Goal: Share content: Share content

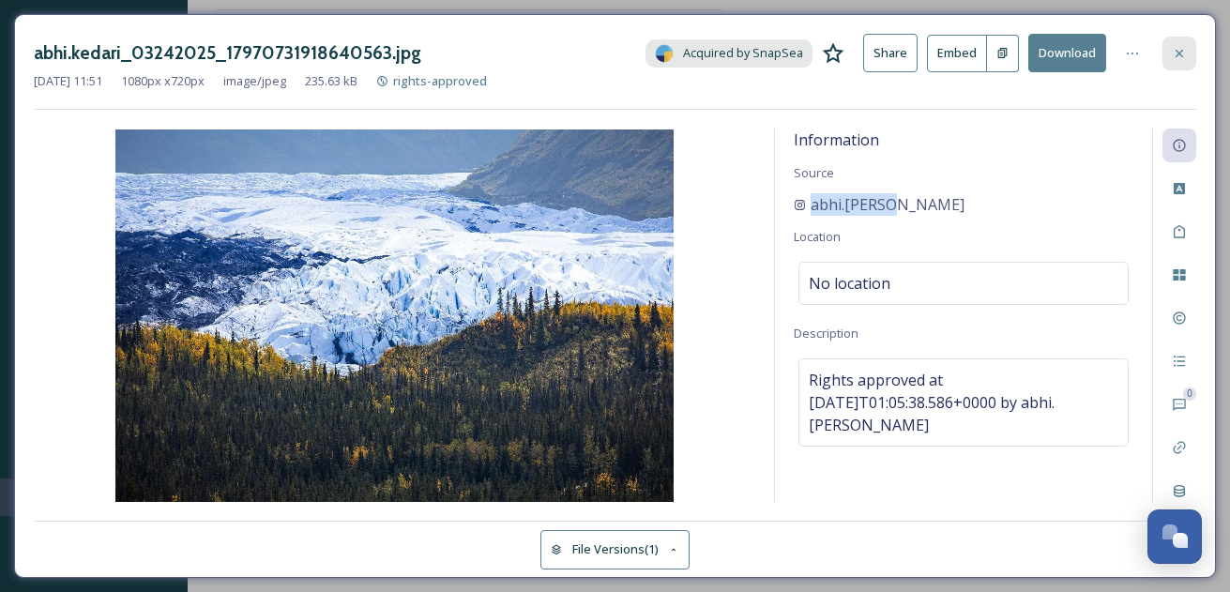
click at [1181, 47] on icon at bounding box center [1178, 53] width 15 height 15
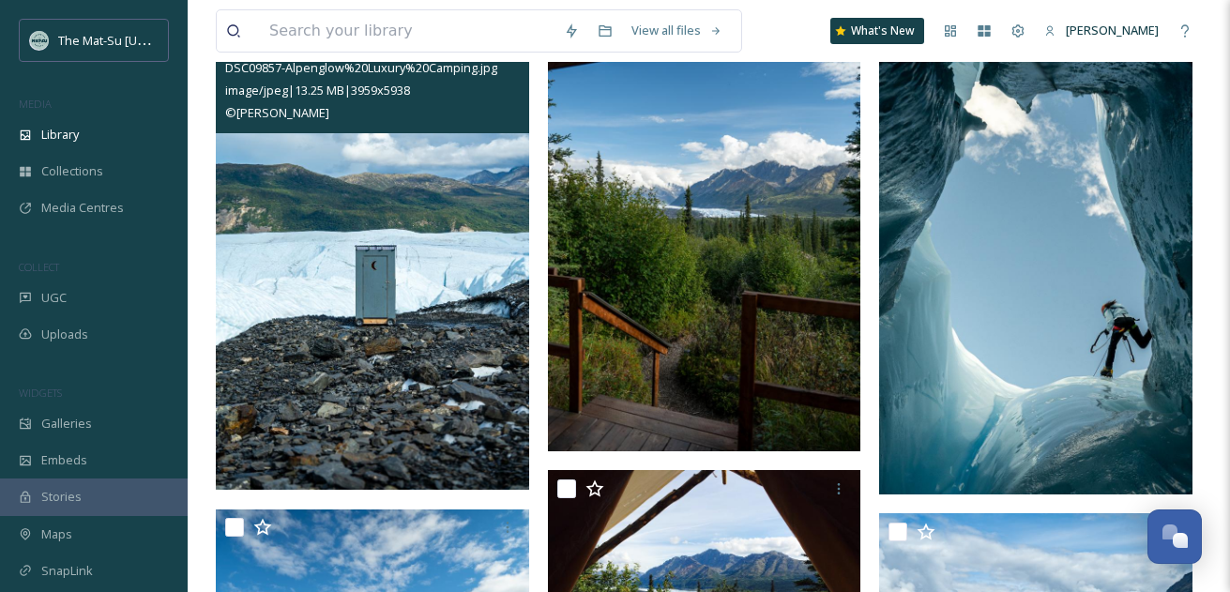
scroll to position [1197, 0]
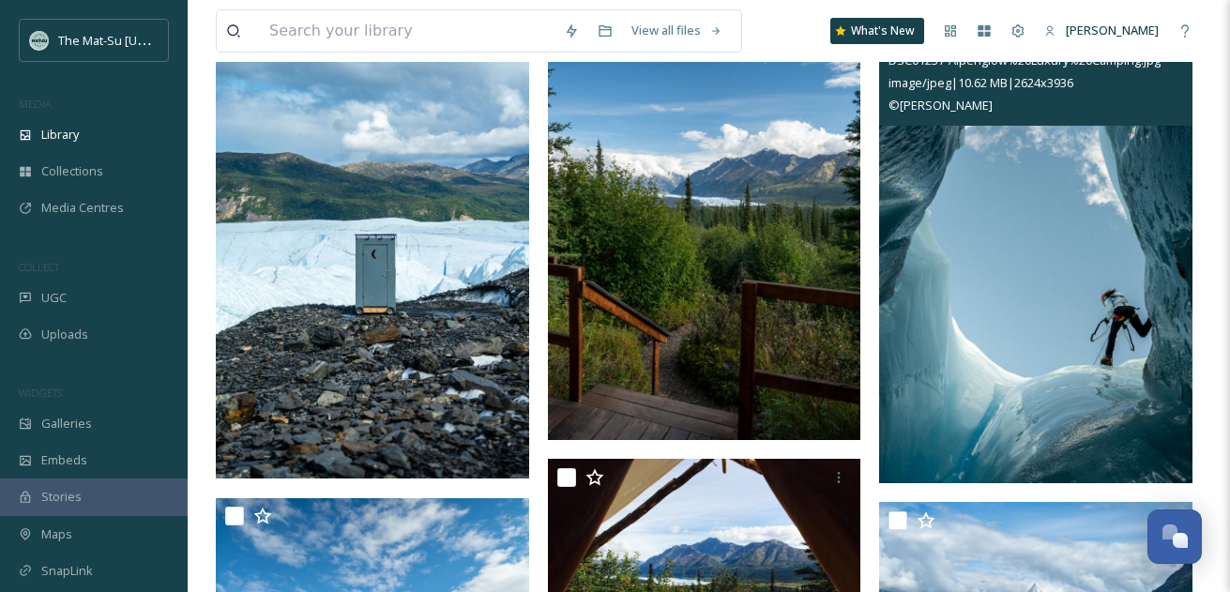
click at [1077, 277] on img at bounding box center [1035, 248] width 313 height 470
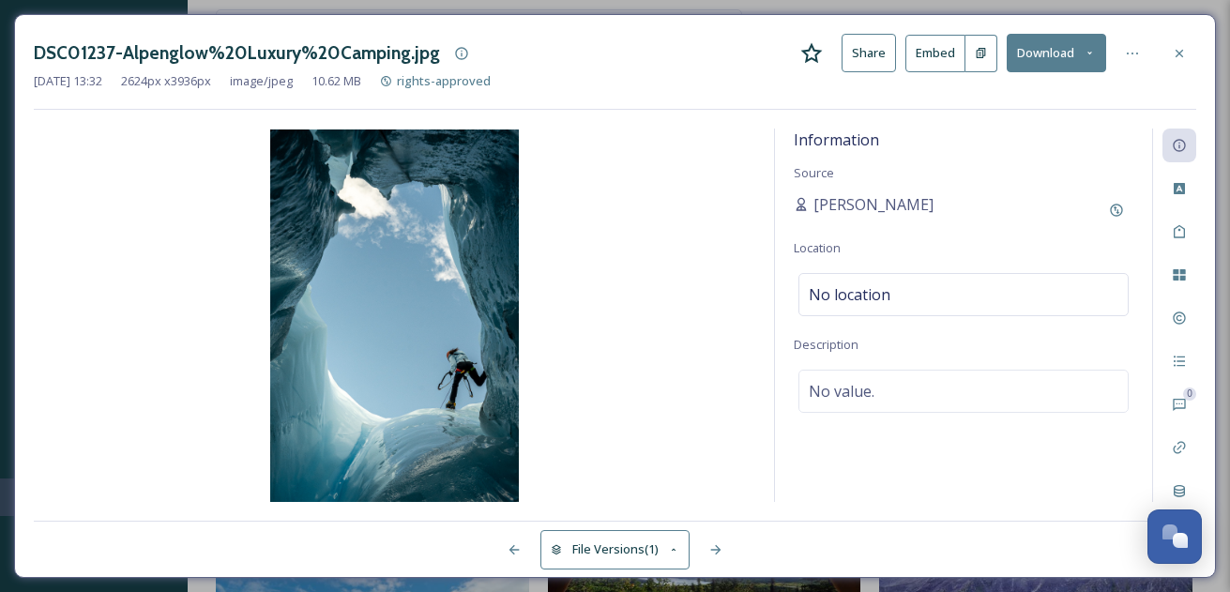
click at [877, 53] on button "Share" at bounding box center [868, 53] width 54 height 38
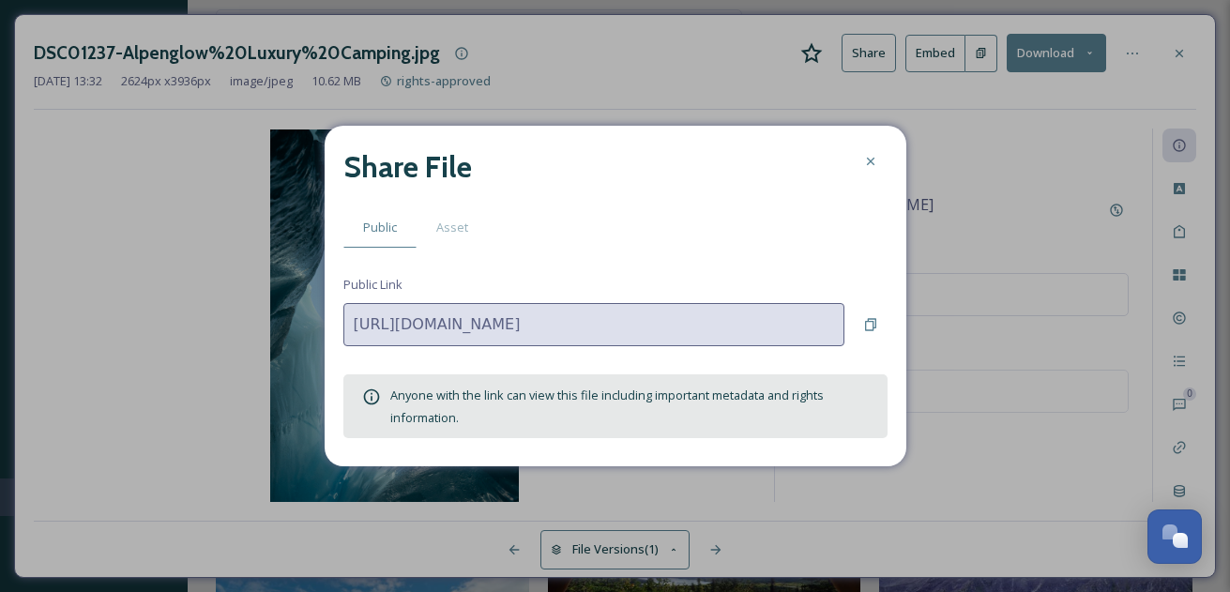
click at [721, 180] on div "Share File" at bounding box center [615, 166] width 544 height 45
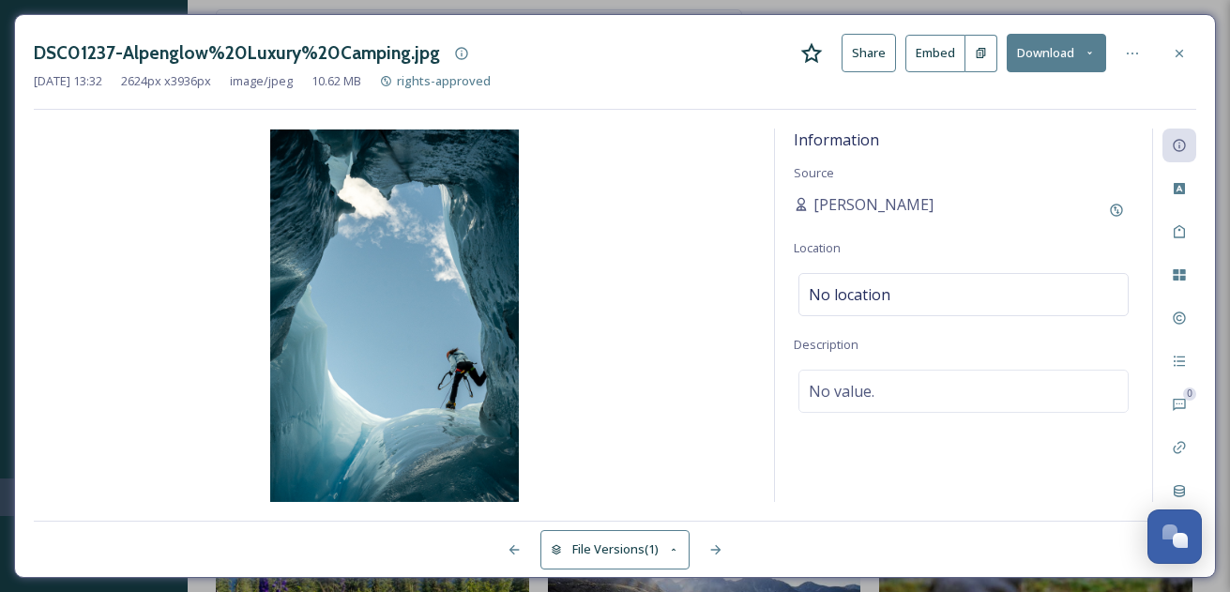
scroll to position [1398, 0]
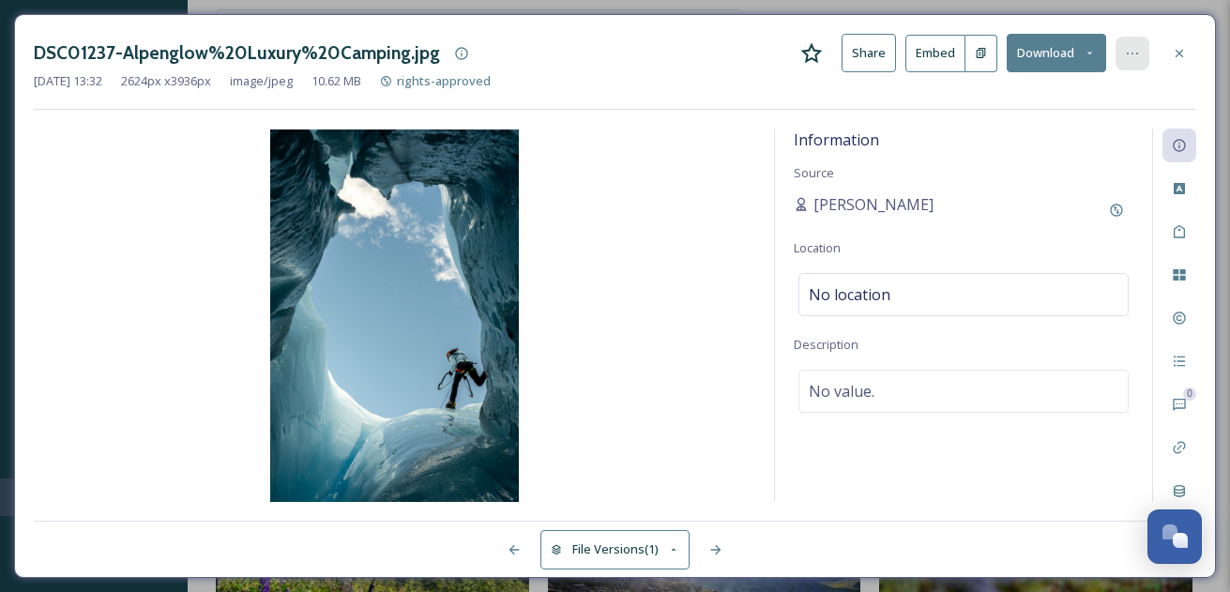
click at [1135, 50] on icon at bounding box center [1132, 53] width 15 height 15
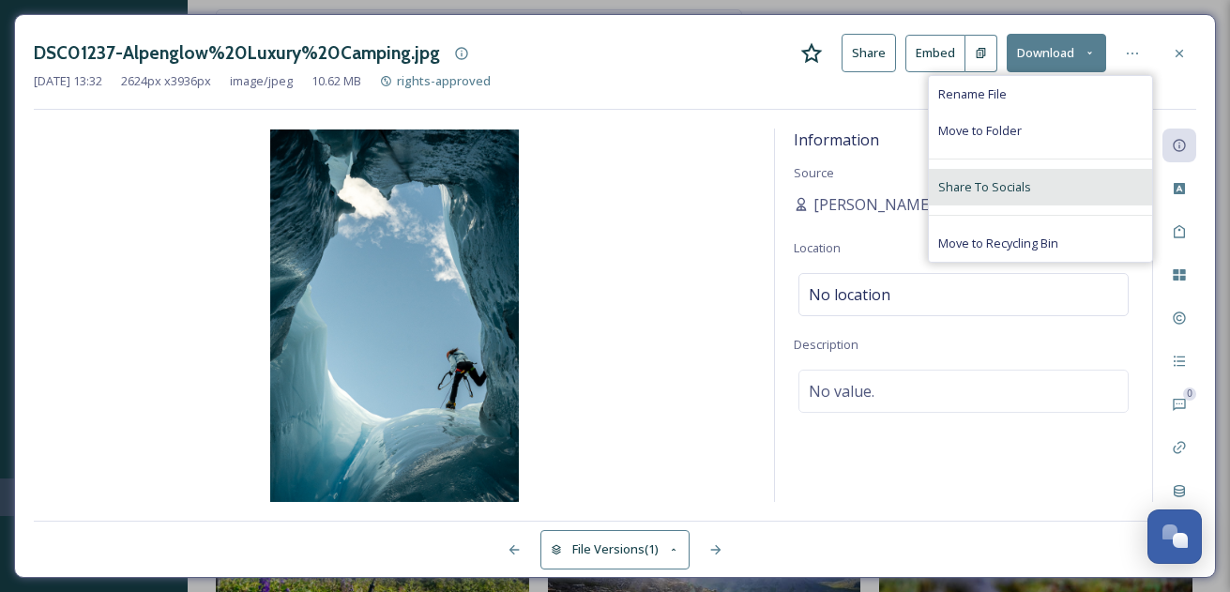
click at [1019, 187] on span "Share To Socials" at bounding box center [984, 187] width 93 height 18
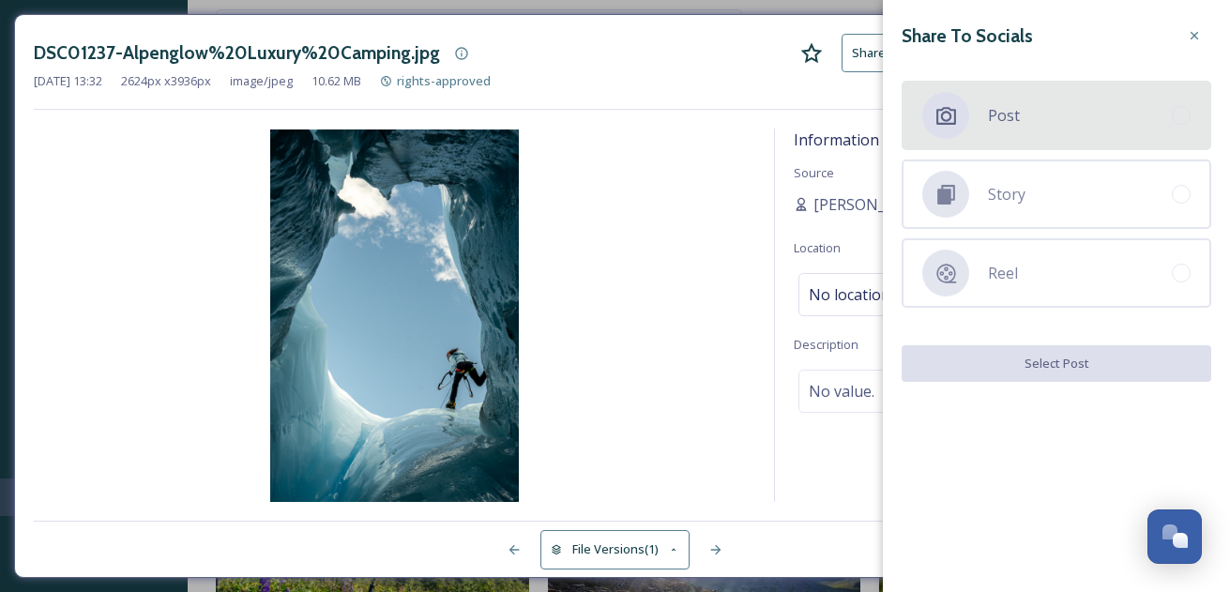
click at [1018, 116] on span "Post" at bounding box center [1004, 115] width 32 height 23
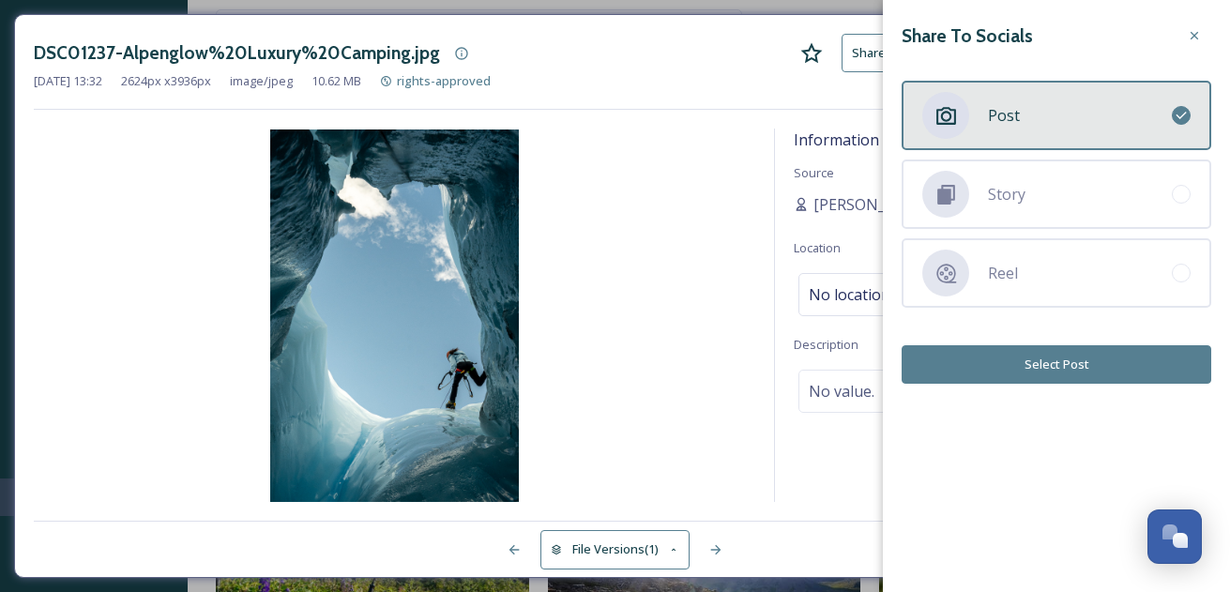
click at [1062, 358] on button "Select Post" at bounding box center [1056, 364] width 310 height 38
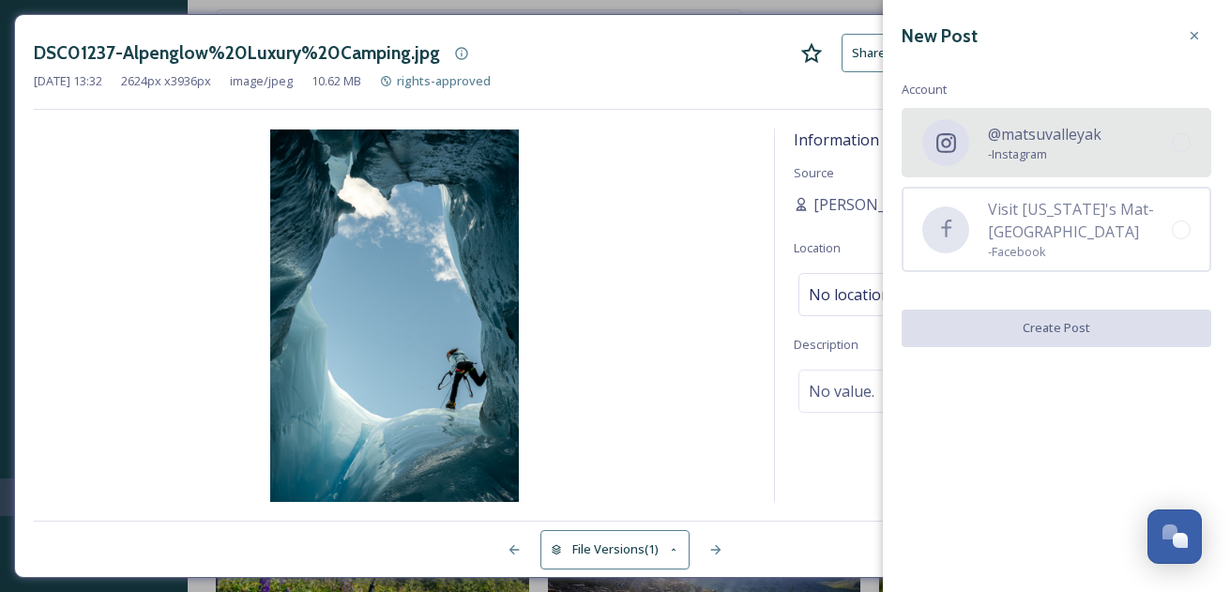
click at [1150, 141] on div "@matsuvalleyak - Instagram" at bounding box center [1056, 142] width 310 height 69
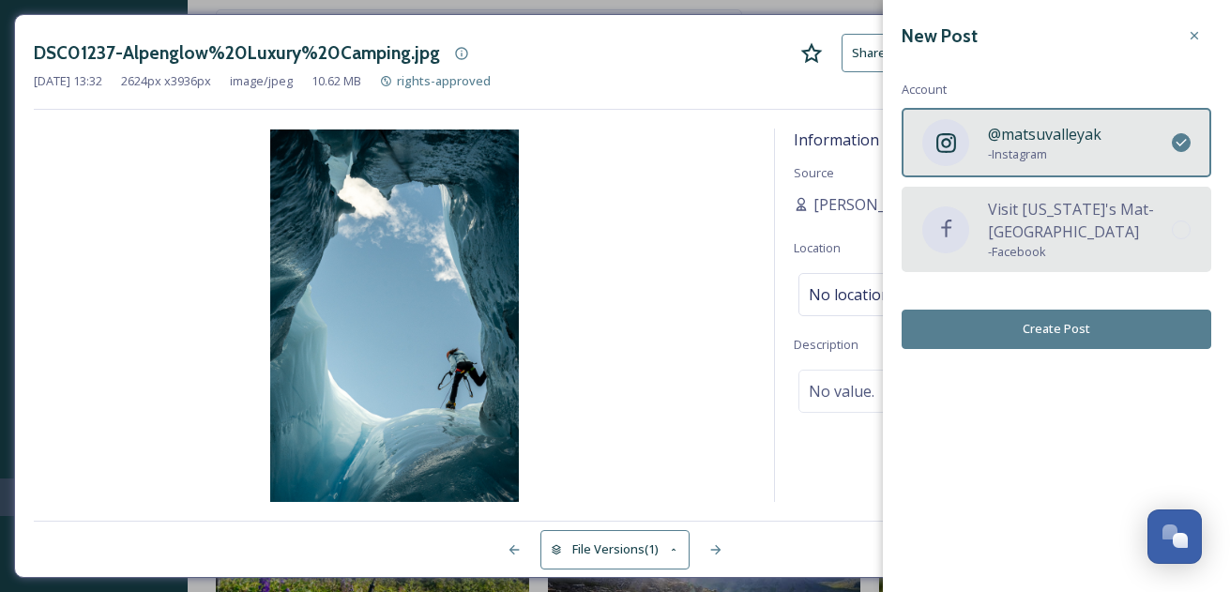
click at [1161, 226] on span "Visit [US_STATE]'s Mat-[GEOGRAPHIC_DATA]" at bounding box center [1080, 220] width 184 height 45
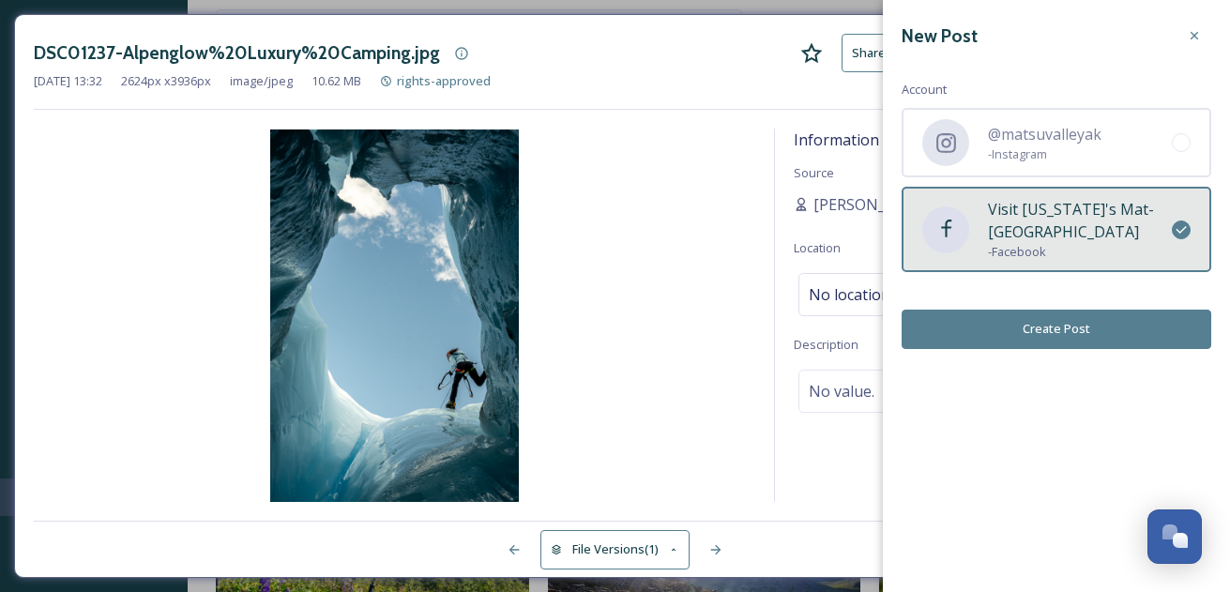
click at [1079, 329] on button "Create Post" at bounding box center [1056, 329] width 310 height 38
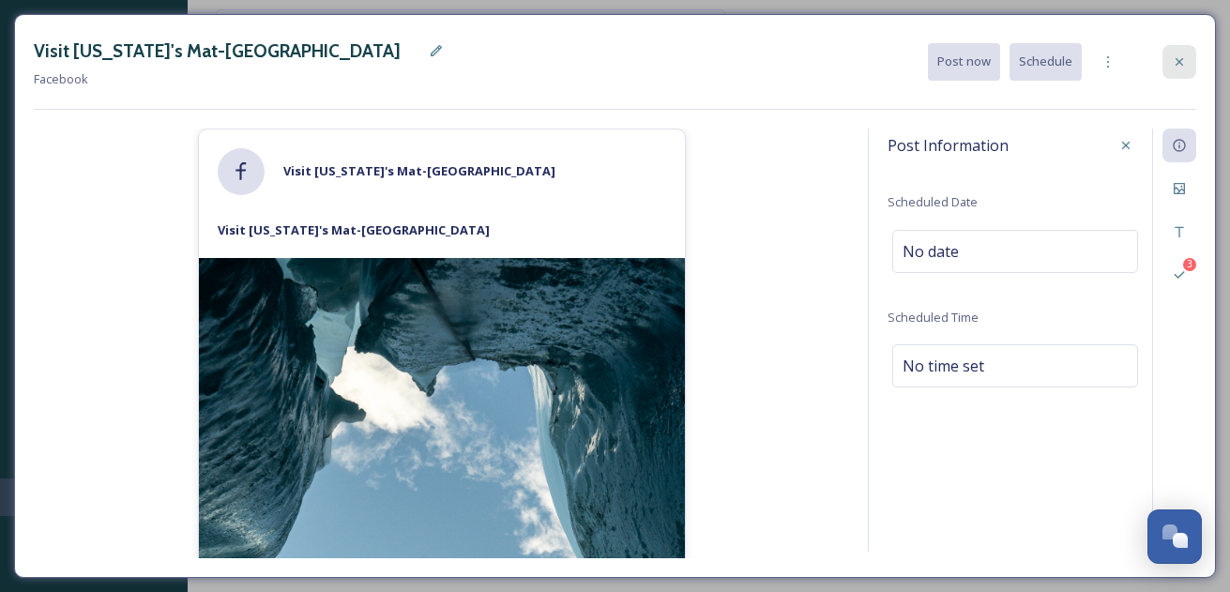
click at [1182, 61] on icon at bounding box center [1178, 61] width 15 height 15
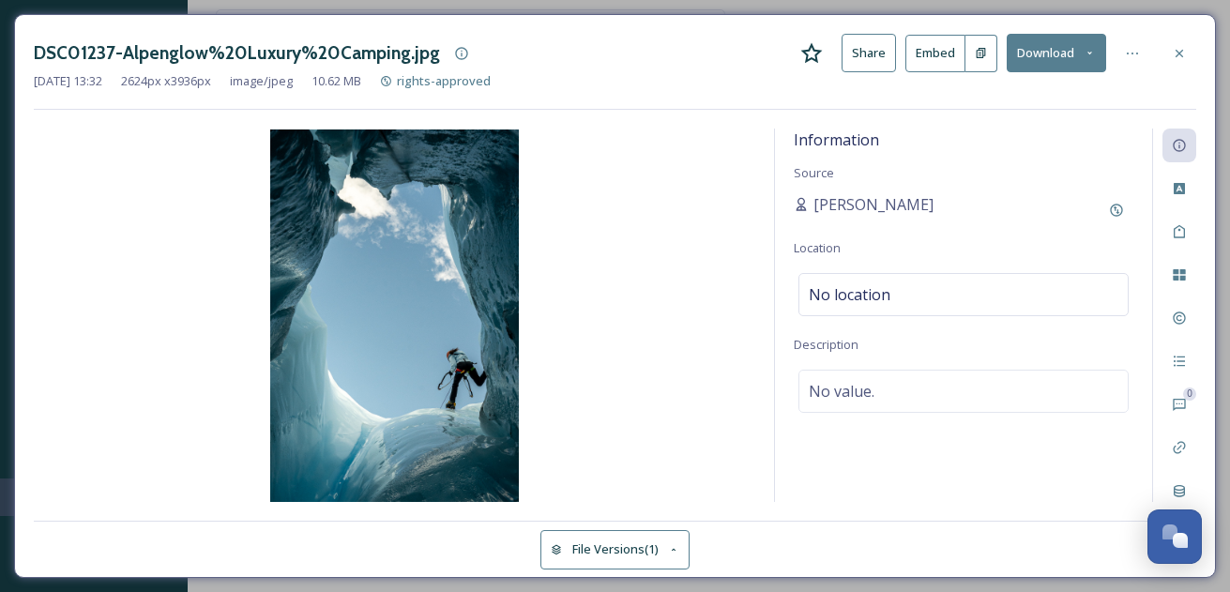
click at [1055, 43] on button "Download" at bounding box center [1055, 53] width 99 height 38
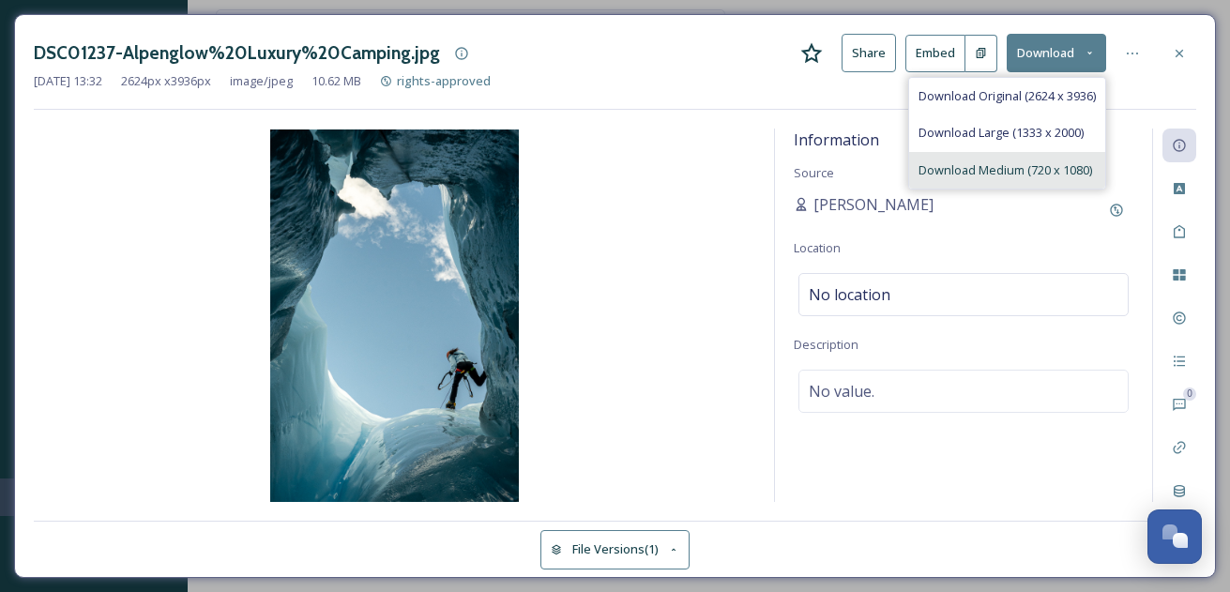
click at [960, 162] on span "Download Medium (720 x 1080)" at bounding box center [1005, 170] width 174 height 18
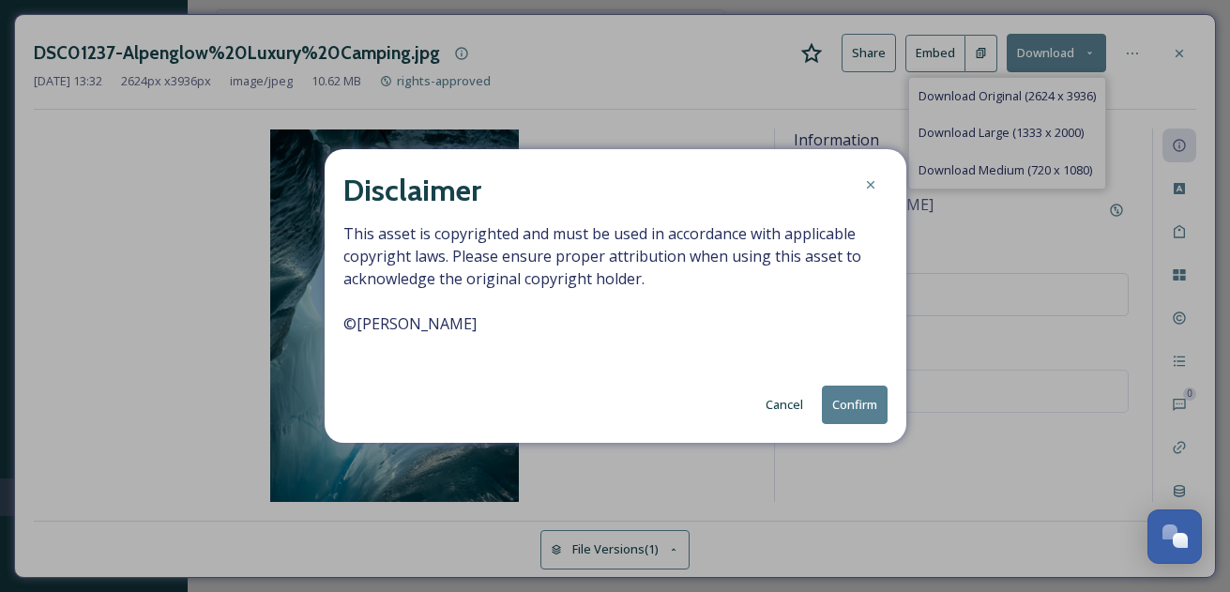
click at [861, 405] on button "Confirm" at bounding box center [855, 404] width 66 height 38
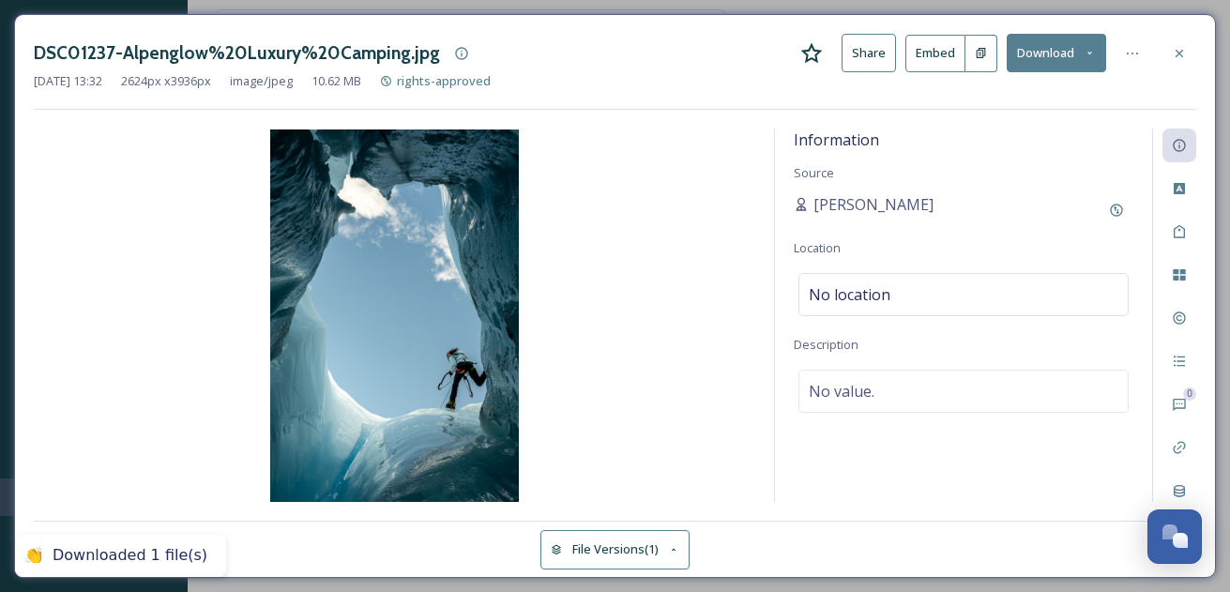
click at [601, 69] on div "DSC01237-Alpenglow%20Luxury%20Camping.jpg Share Embed Download" at bounding box center [615, 53] width 1162 height 38
click at [1183, 47] on icon at bounding box center [1178, 53] width 15 height 15
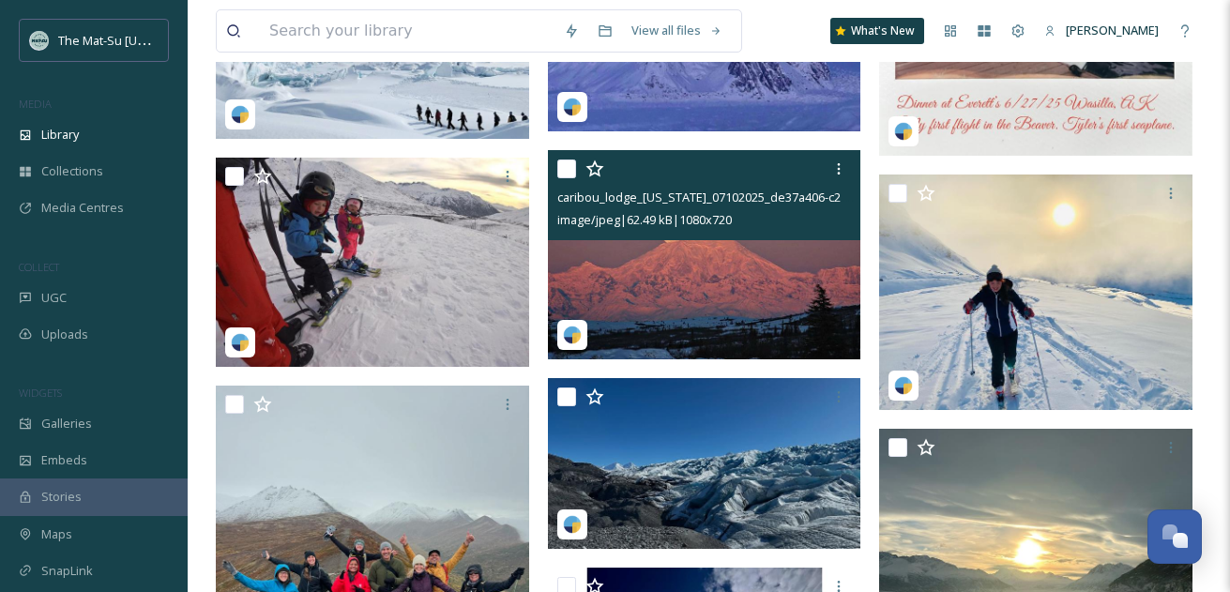
scroll to position [3652, 0]
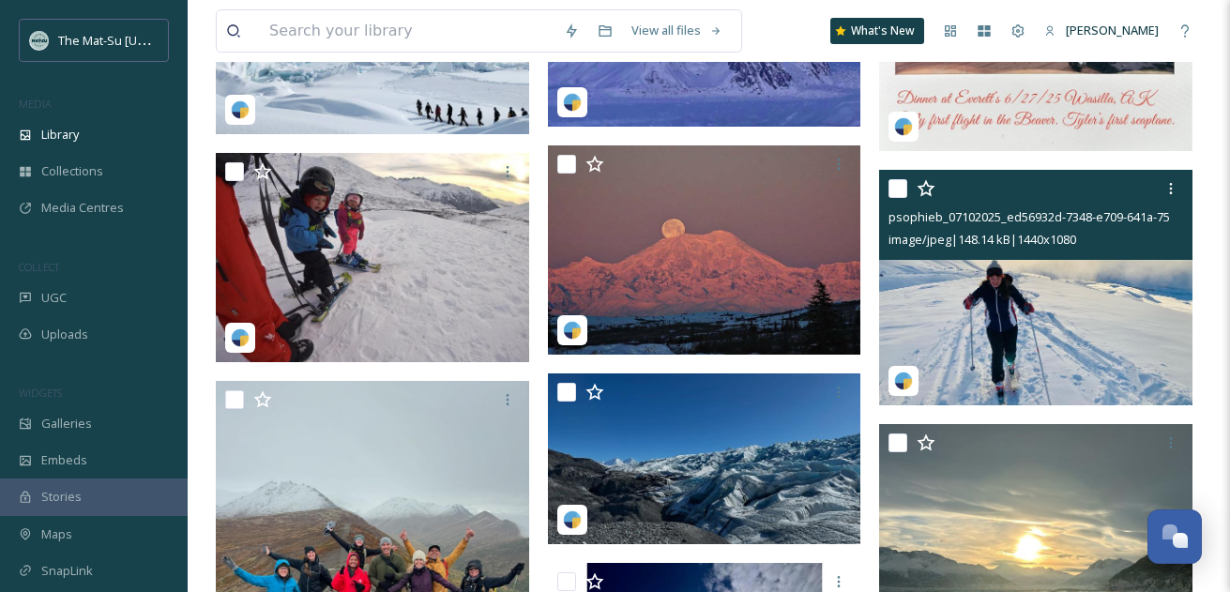
click at [1085, 300] on img at bounding box center [1035, 287] width 313 height 235
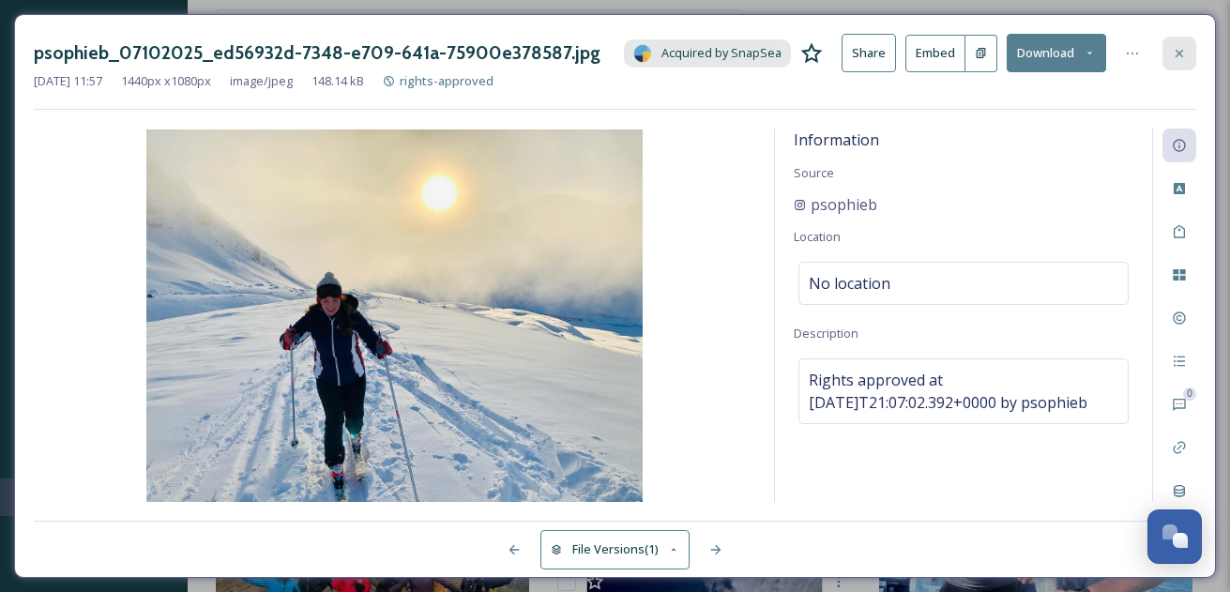
click at [1182, 53] on icon at bounding box center [1178, 53] width 15 height 15
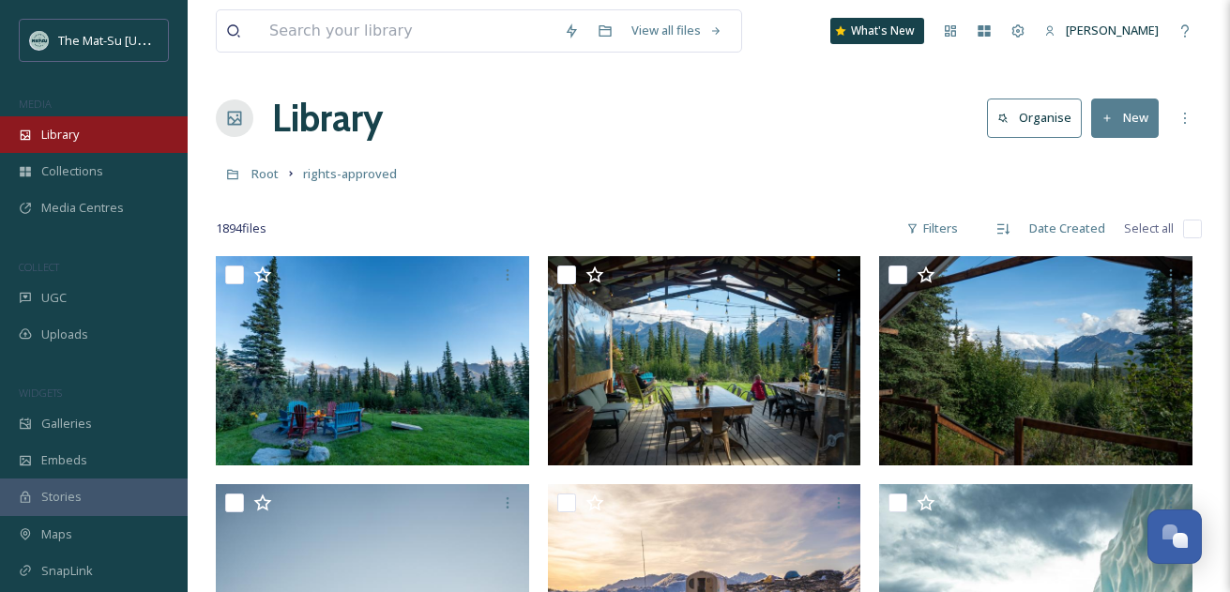
click at [97, 132] on div "Library" at bounding box center [94, 134] width 188 height 37
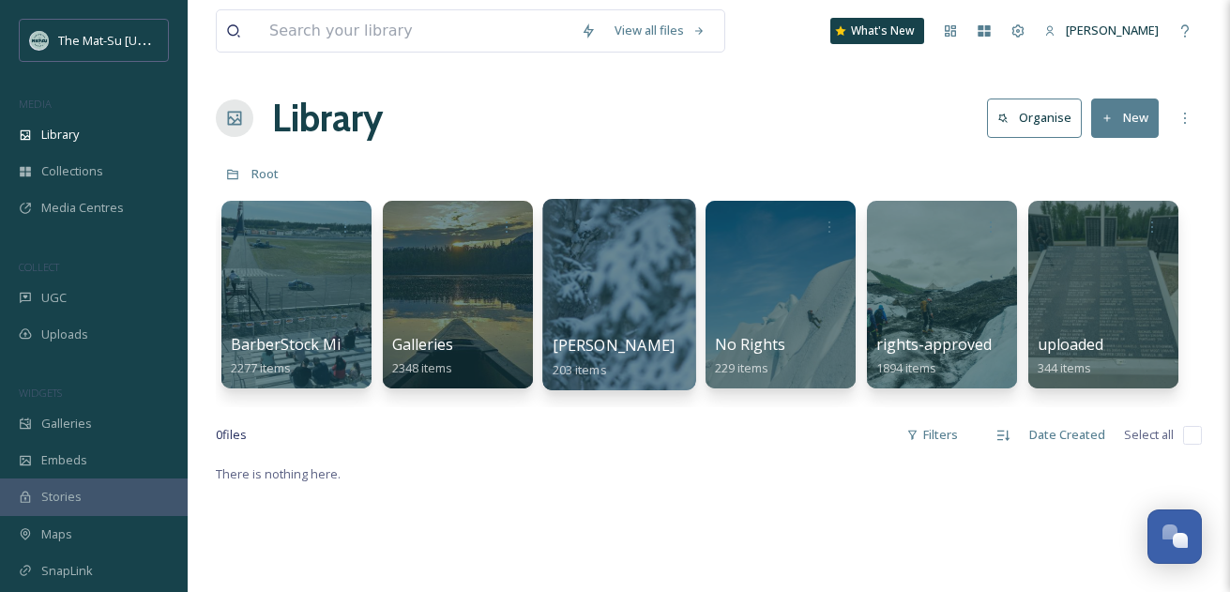
click at [630, 263] on div at bounding box center [618, 294] width 153 height 191
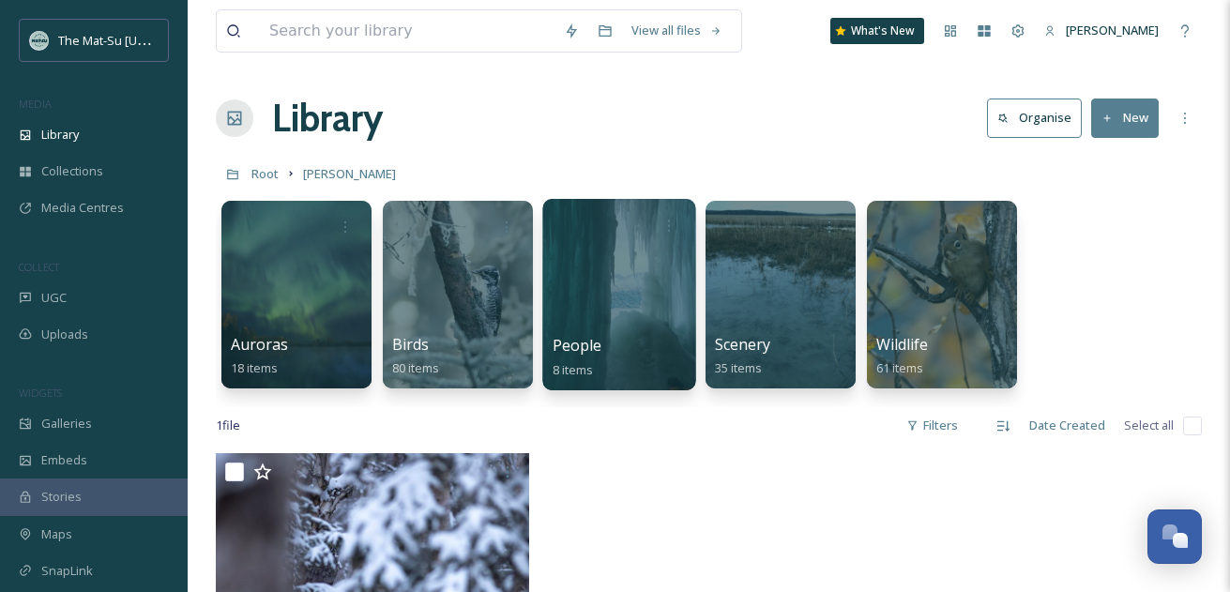
click at [638, 258] on div at bounding box center [618, 294] width 153 height 191
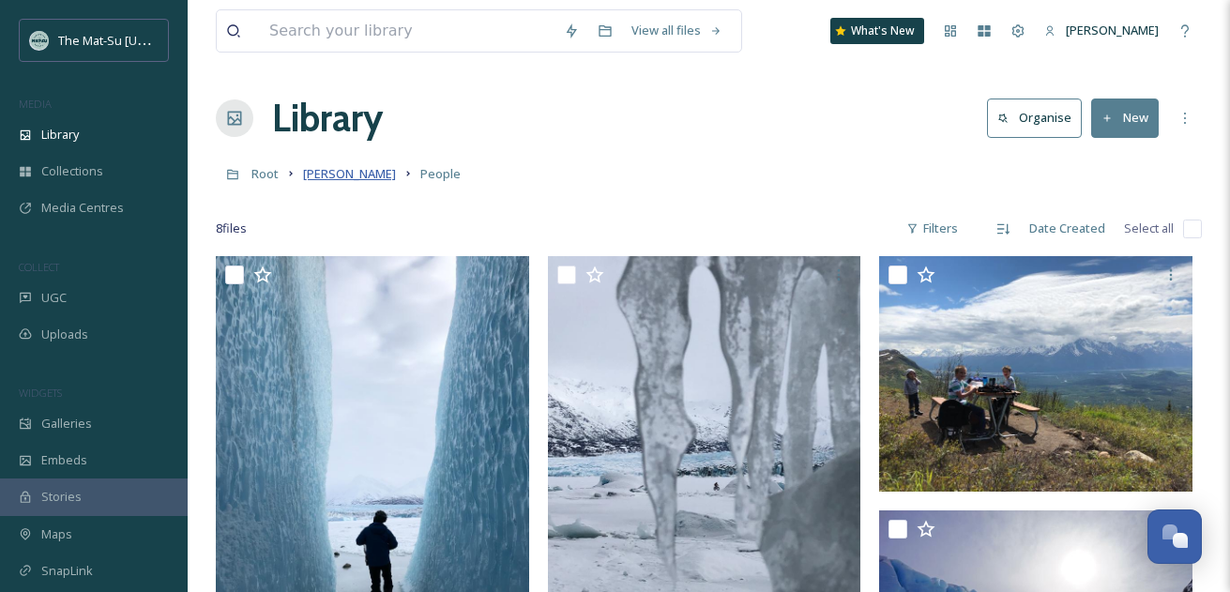
click at [342, 174] on span "[PERSON_NAME]" at bounding box center [349, 173] width 93 height 17
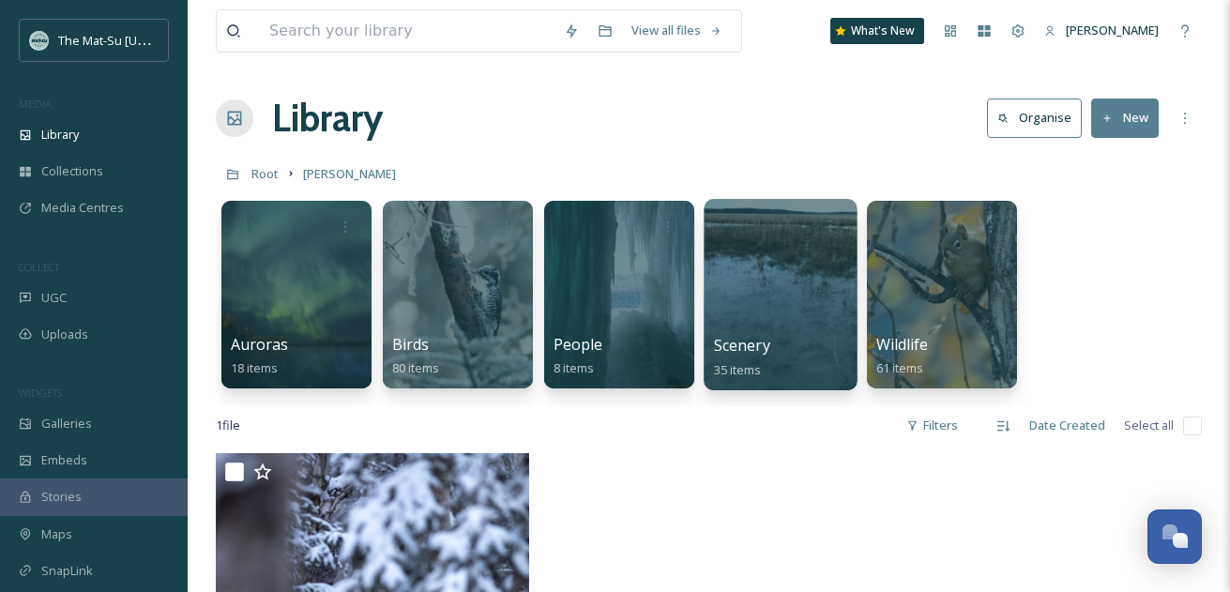
click at [775, 303] on div at bounding box center [779, 294] width 153 height 191
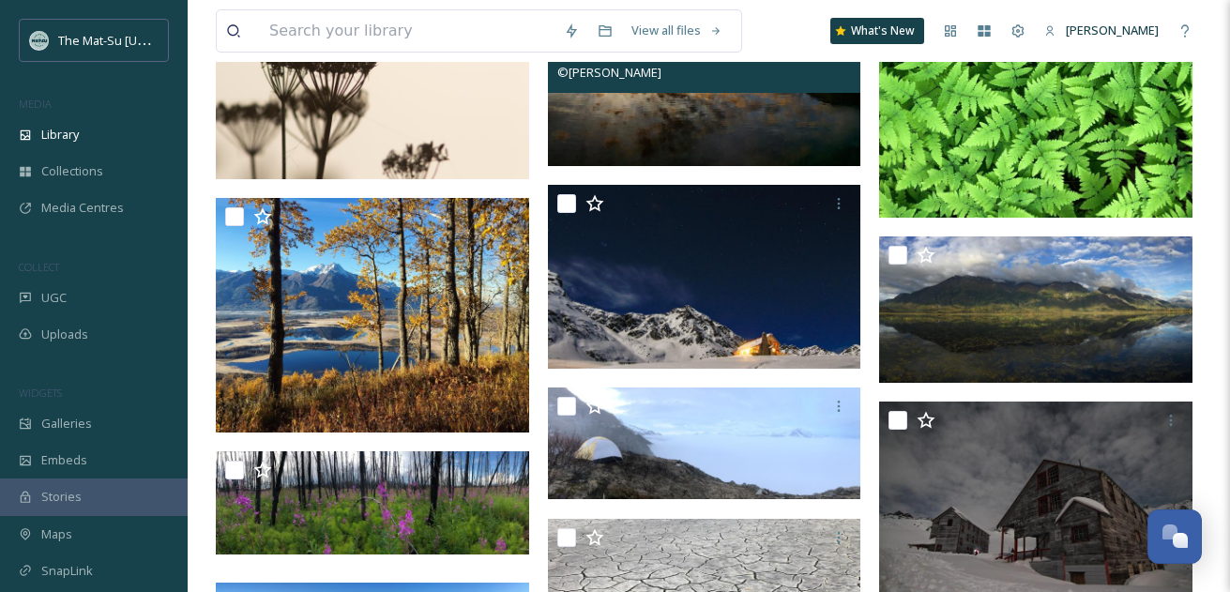
scroll to position [688, 0]
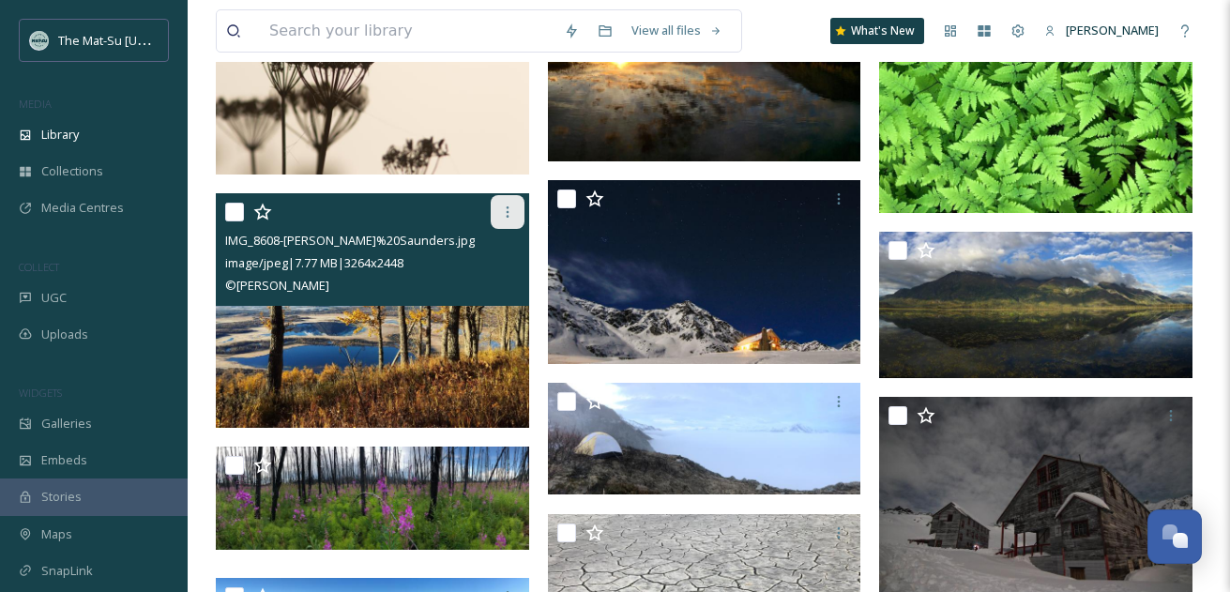
click at [512, 215] on icon at bounding box center [507, 211] width 15 height 15
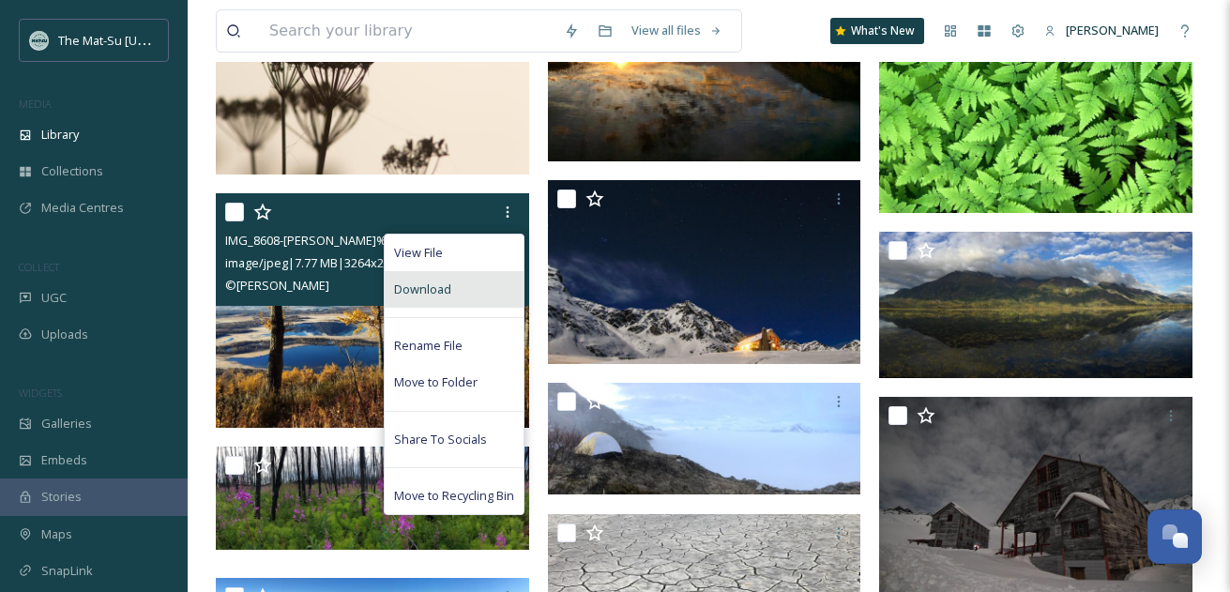
click at [435, 295] on span "Download" at bounding box center [422, 289] width 57 height 18
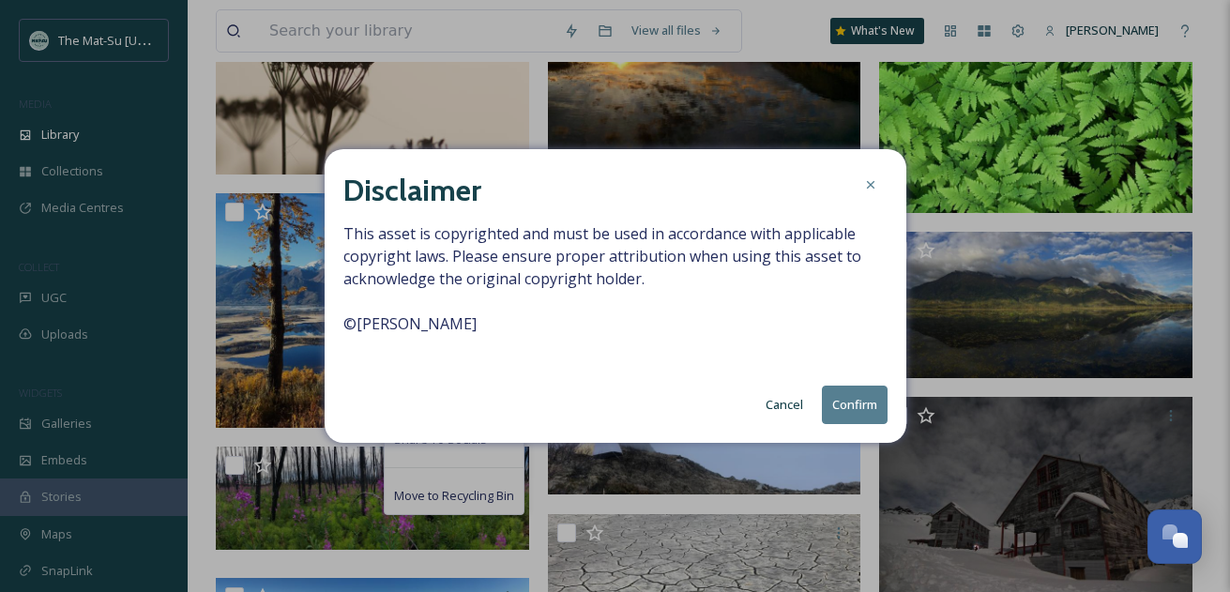
click at [863, 399] on button "Confirm" at bounding box center [855, 404] width 66 height 38
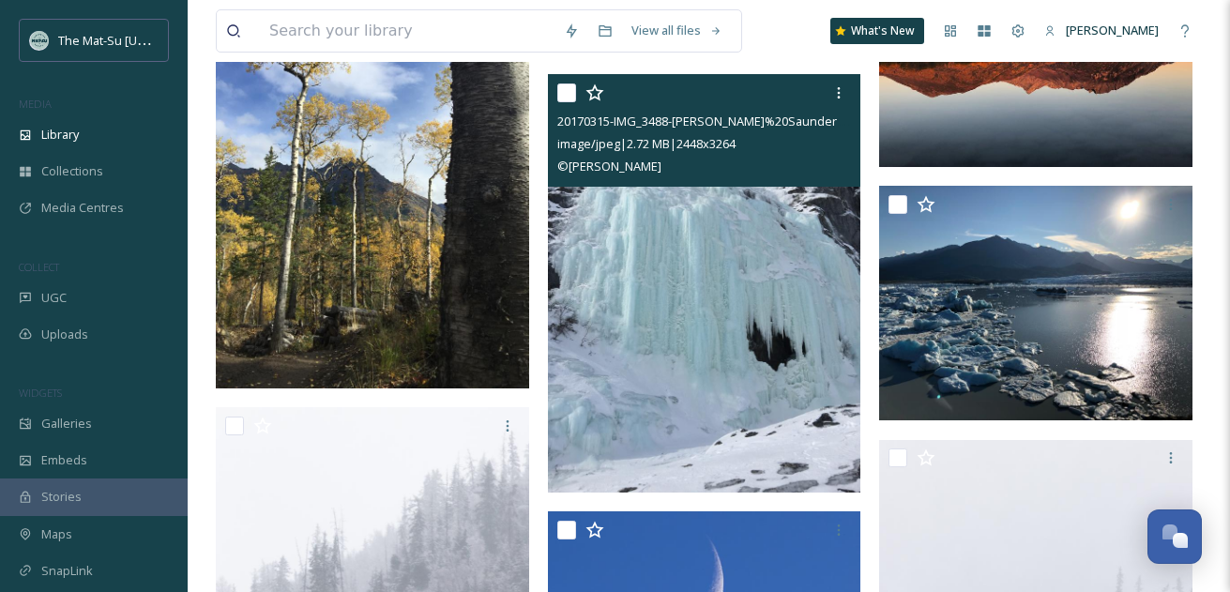
scroll to position [2044, 0]
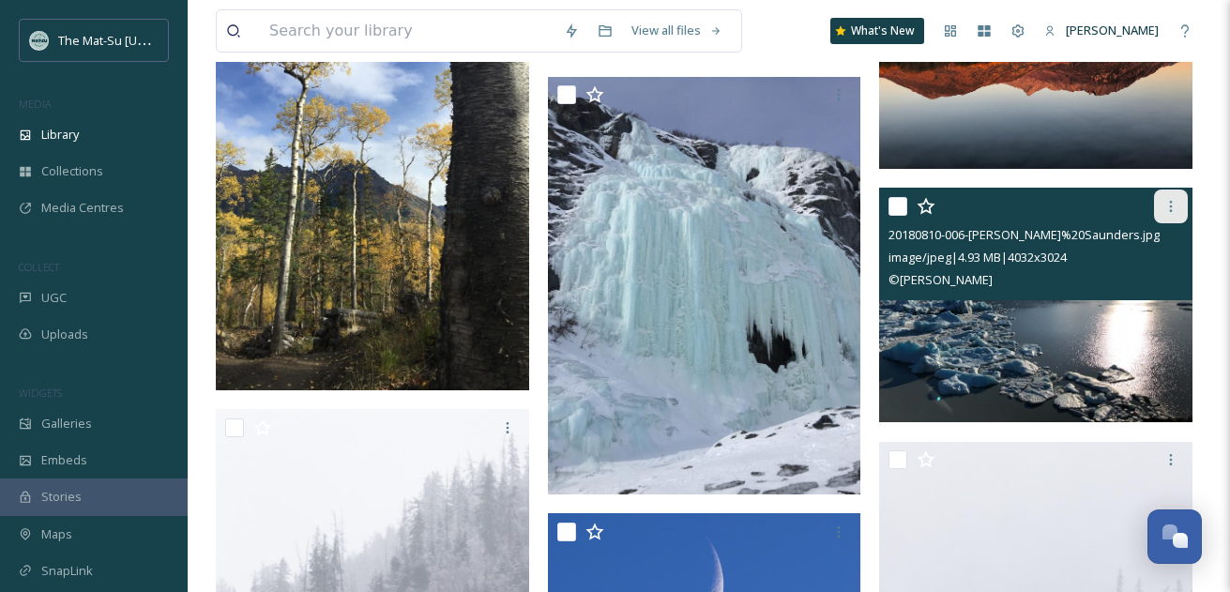
click at [1170, 206] on icon at bounding box center [1171, 206] width 3 height 11
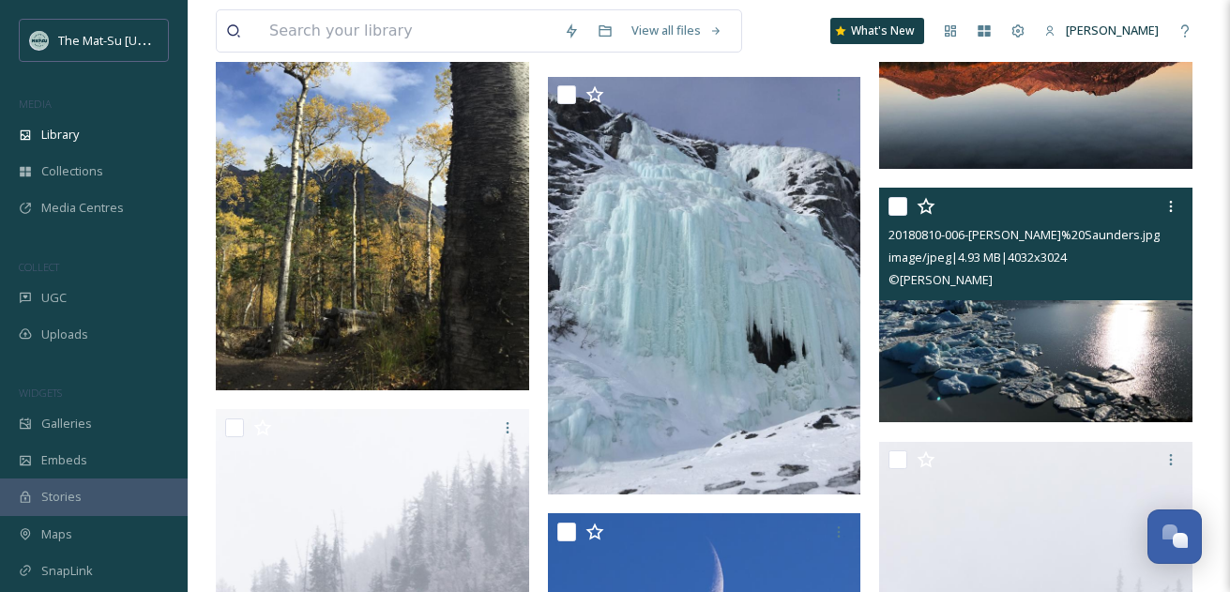
click at [1013, 353] on img at bounding box center [1035, 305] width 313 height 235
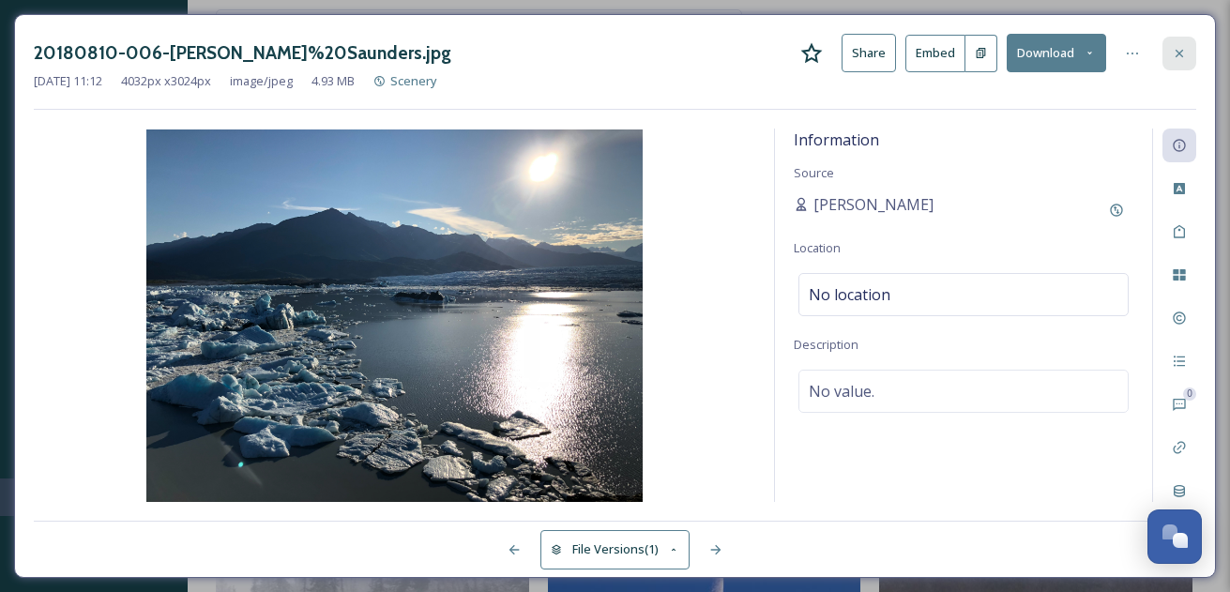
click at [1183, 51] on icon at bounding box center [1178, 53] width 15 height 15
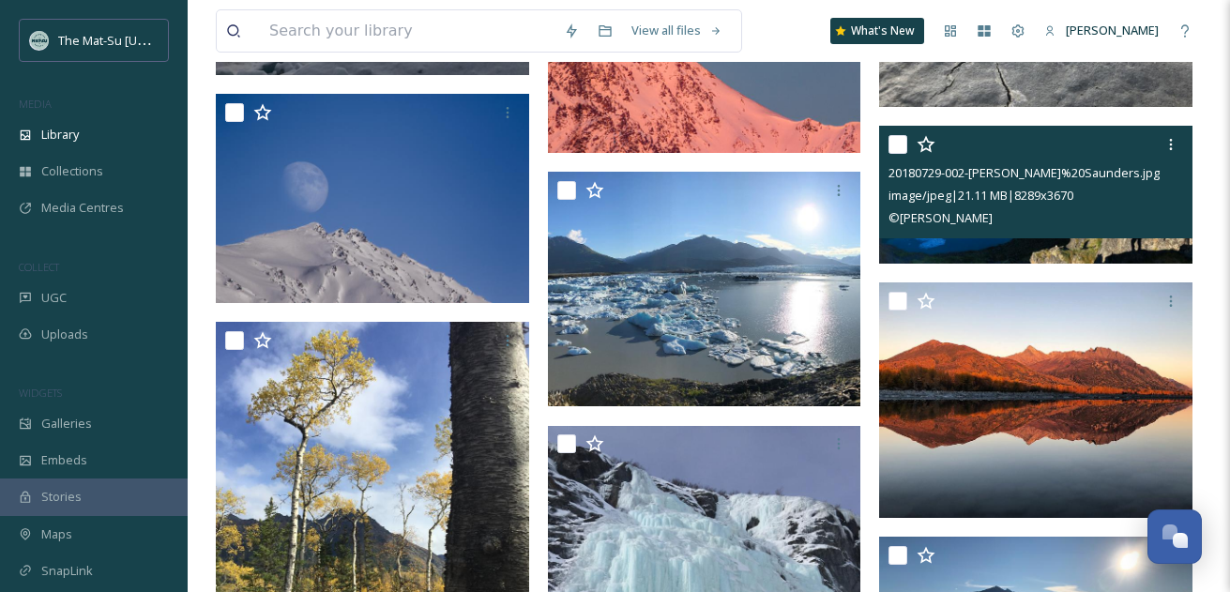
scroll to position [1698, 0]
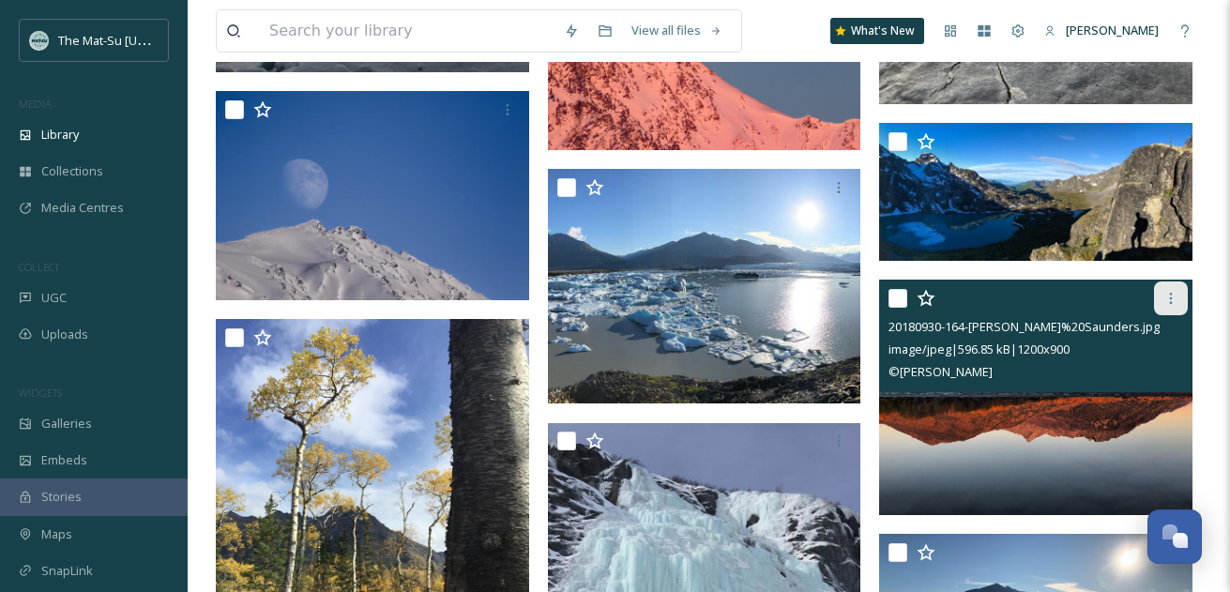
click at [1174, 302] on icon at bounding box center [1170, 298] width 15 height 15
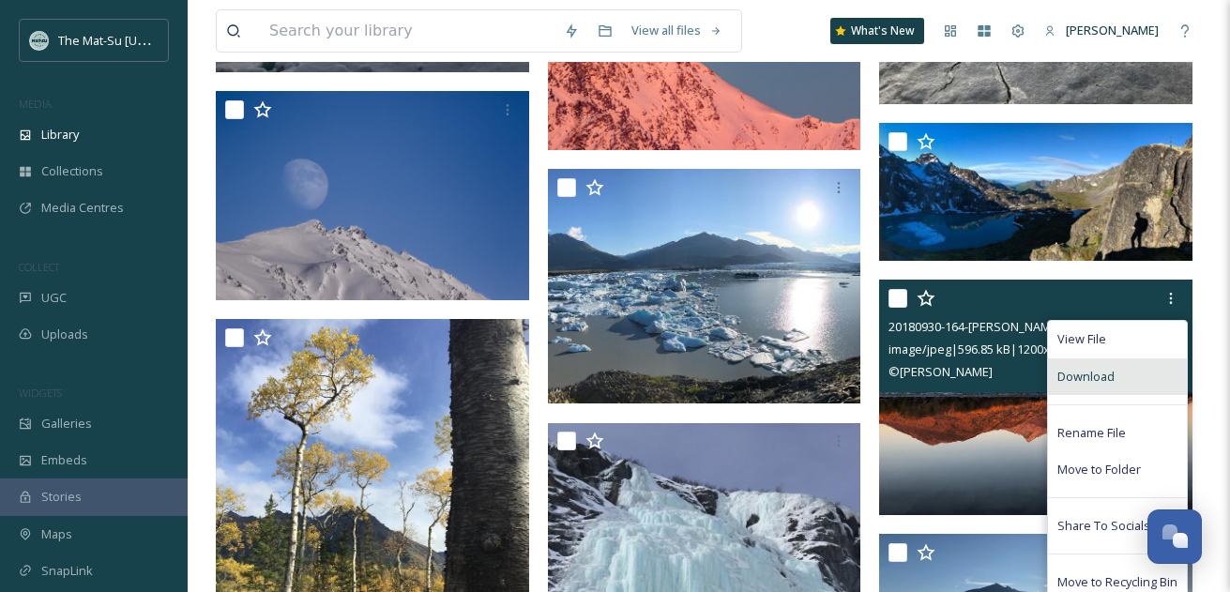
click at [1114, 371] on div "Download" at bounding box center [1117, 376] width 139 height 37
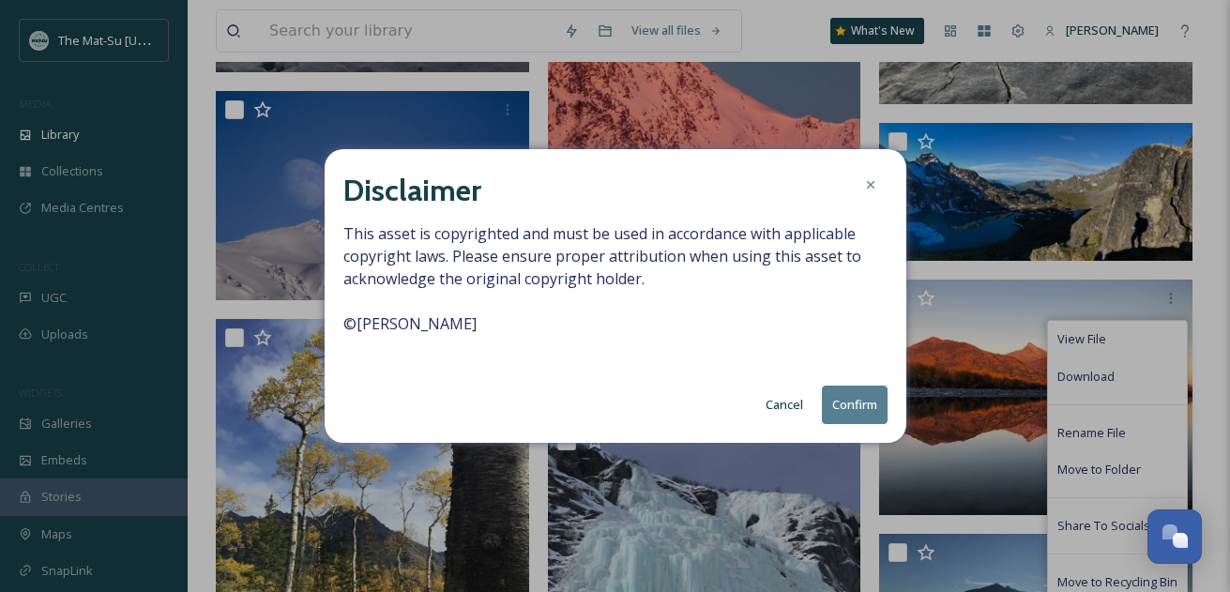
click at [842, 404] on button "Confirm" at bounding box center [855, 404] width 66 height 38
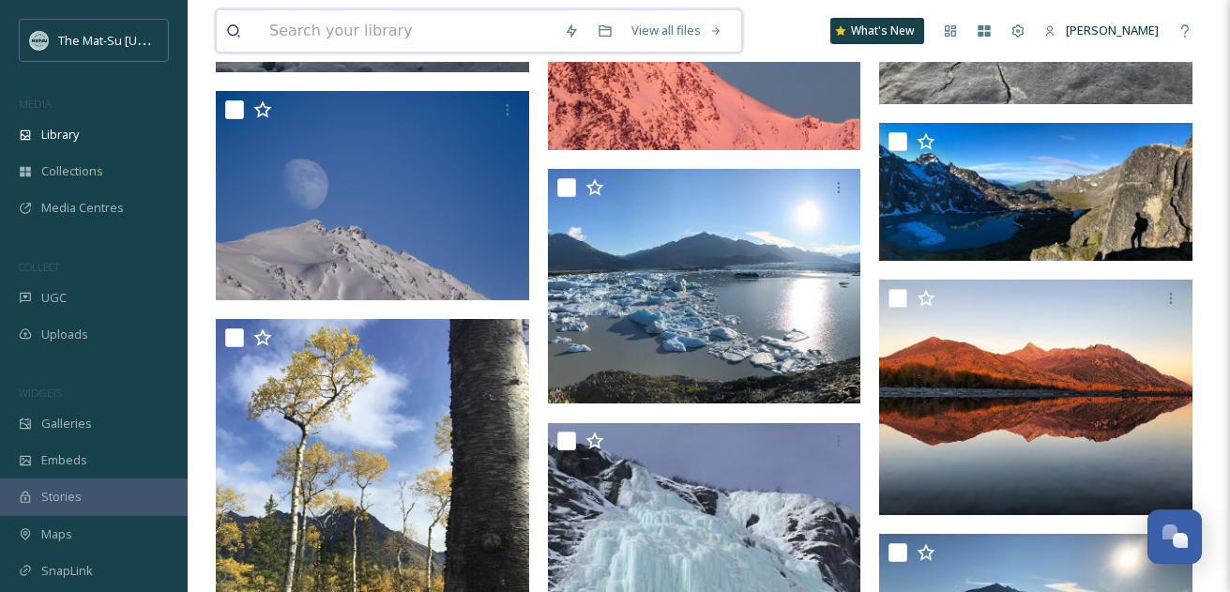
click at [431, 31] on input at bounding box center [407, 30] width 295 height 41
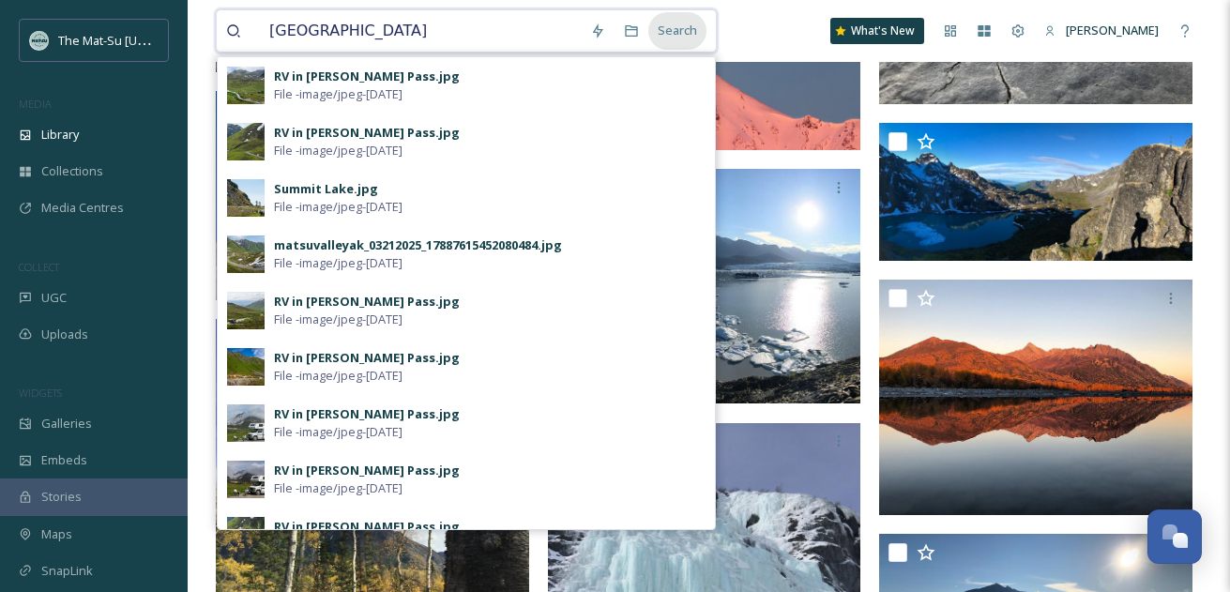
type input "[GEOGRAPHIC_DATA]"
click at [685, 32] on div "Search" at bounding box center [677, 30] width 58 height 37
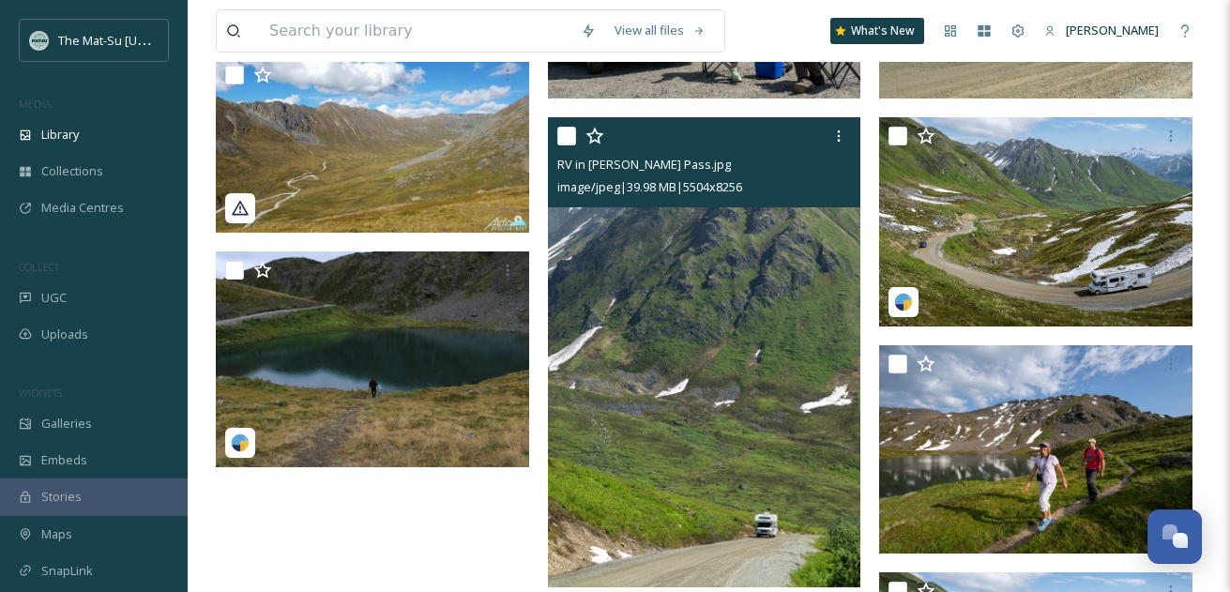
scroll to position [6456, 0]
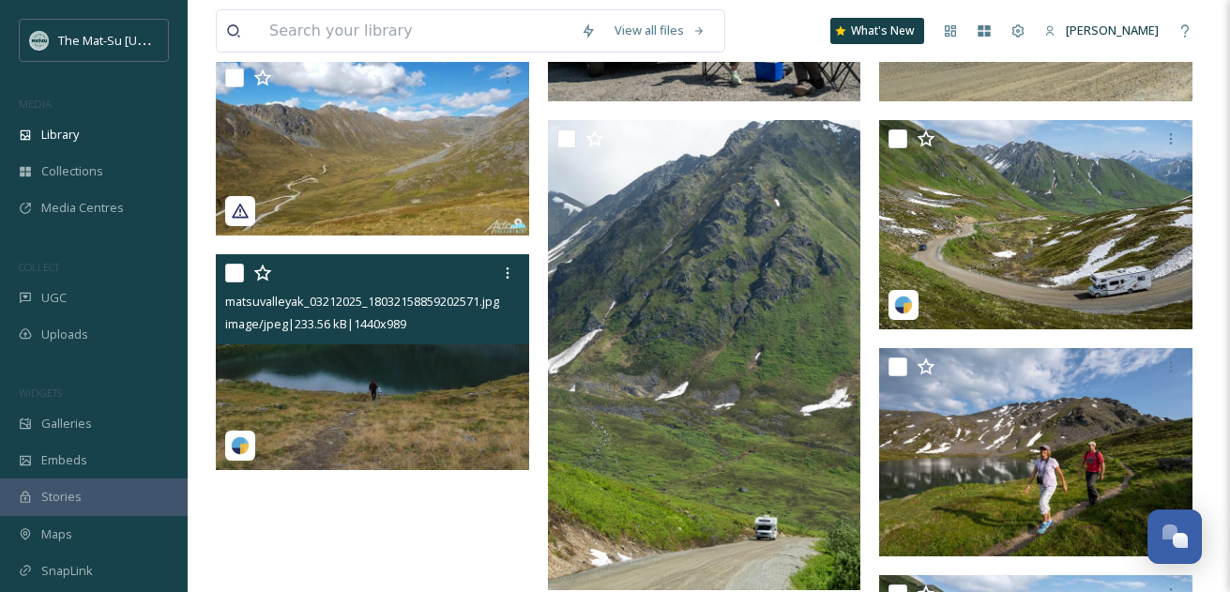
click at [398, 365] on img at bounding box center [372, 362] width 313 height 216
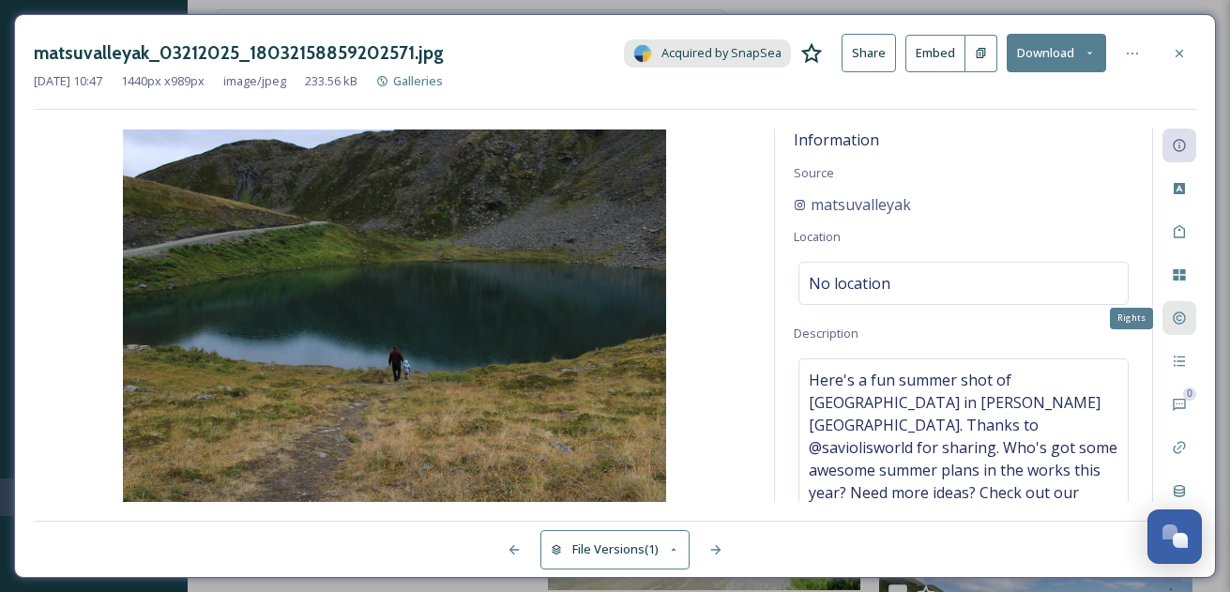
click at [1184, 319] on icon at bounding box center [1178, 317] width 15 height 15
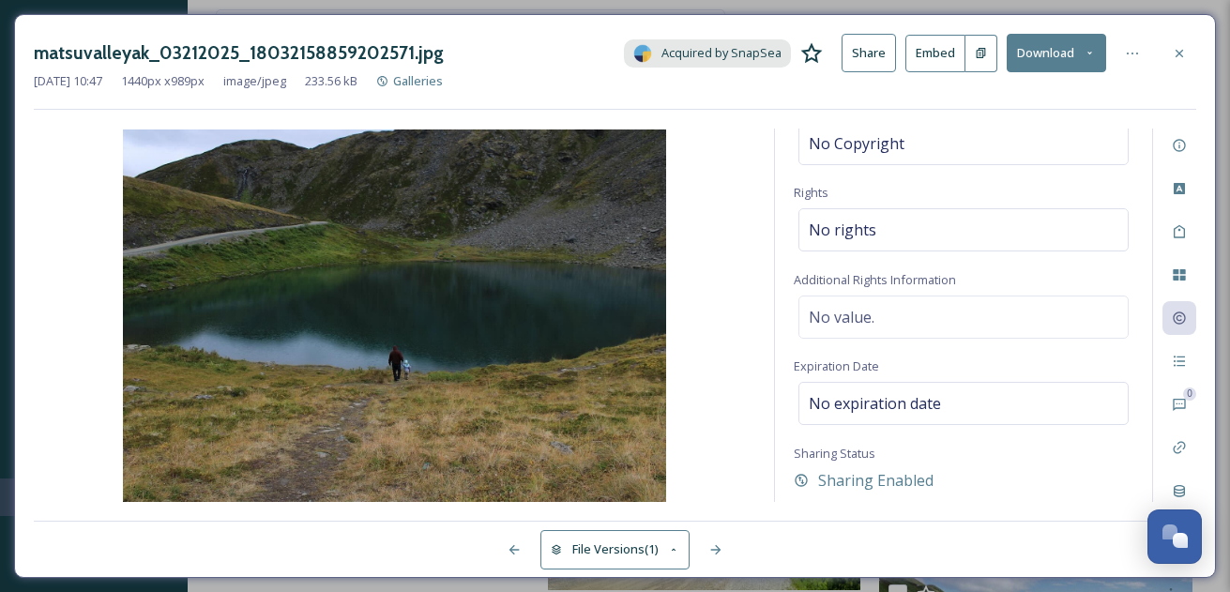
scroll to position [170, 0]
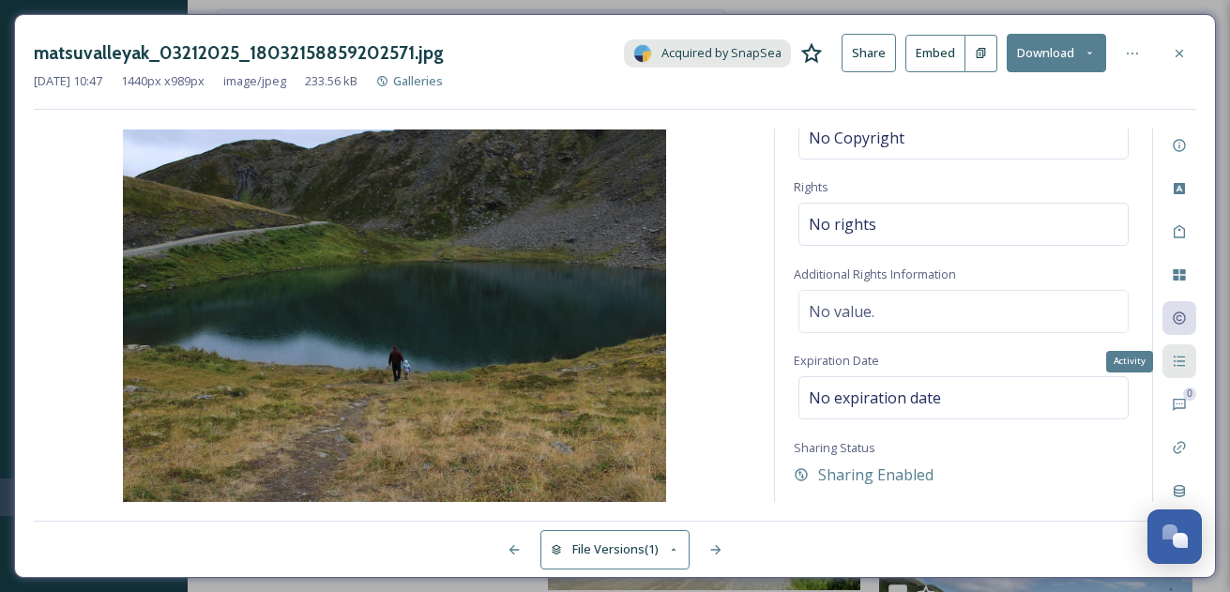
click at [1179, 355] on icon at bounding box center [1178, 361] width 15 height 15
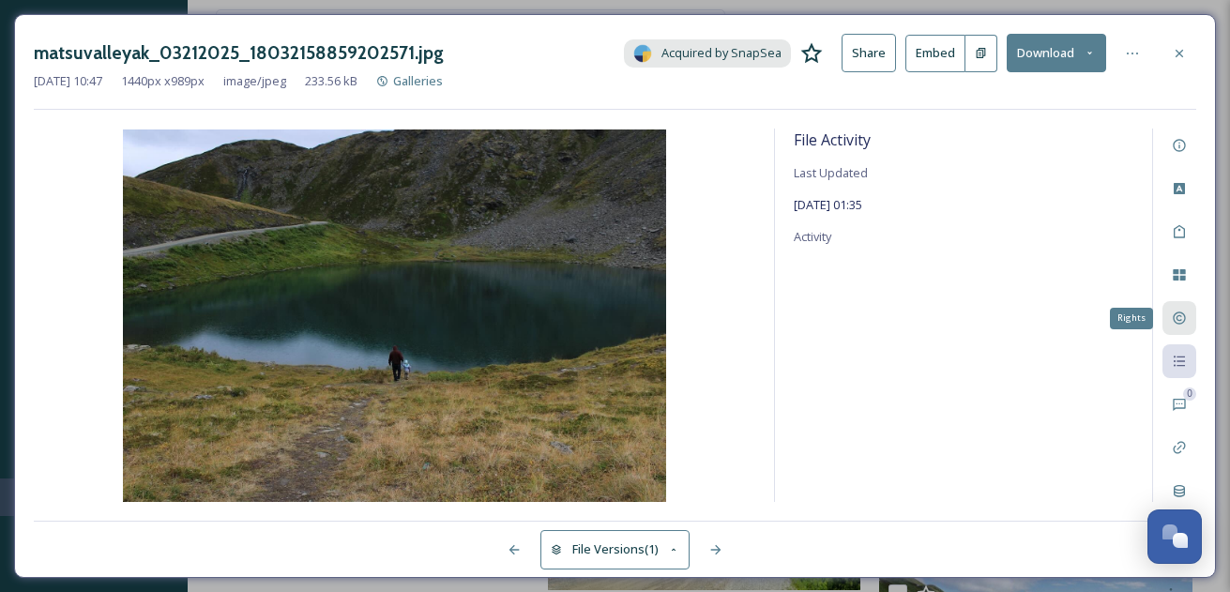
click at [1182, 317] on icon at bounding box center [1178, 317] width 15 height 15
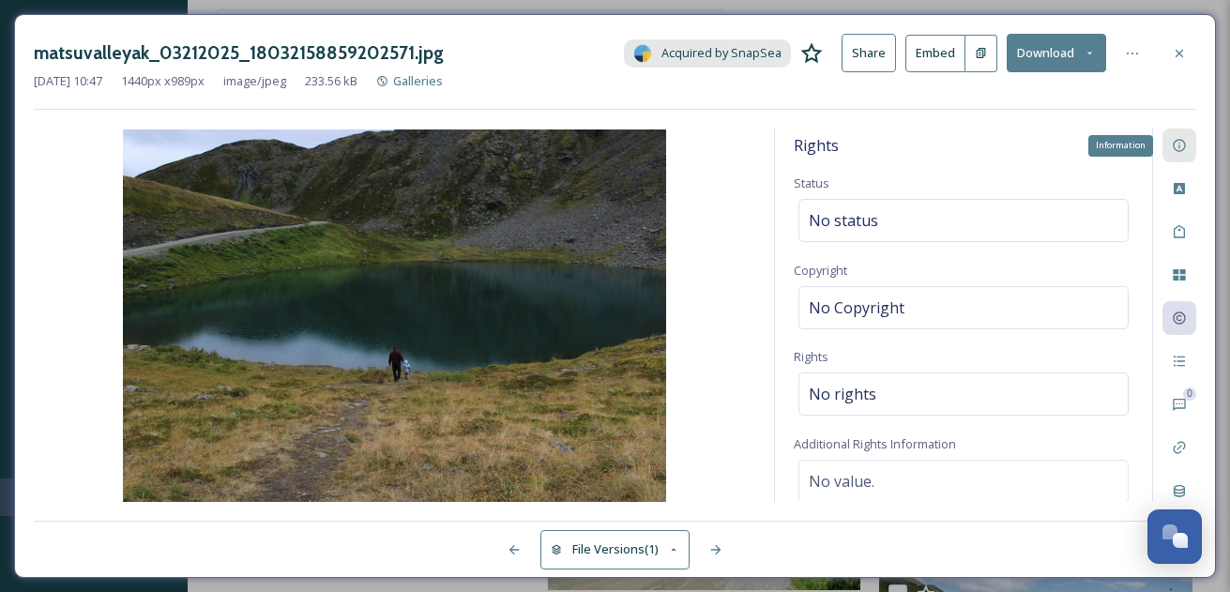
click at [1185, 144] on icon at bounding box center [1178, 146] width 12 height 12
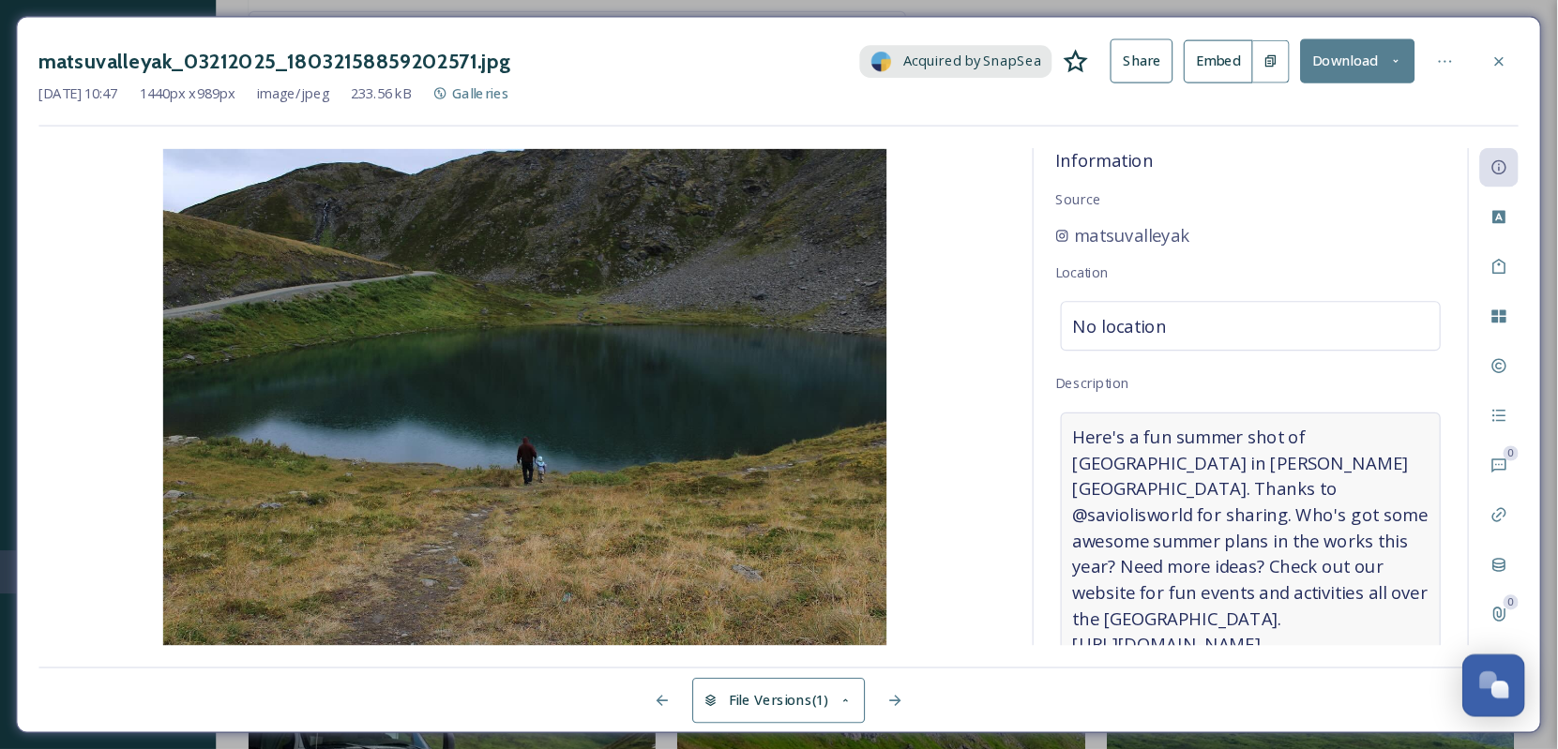
scroll to position [5370, 0]
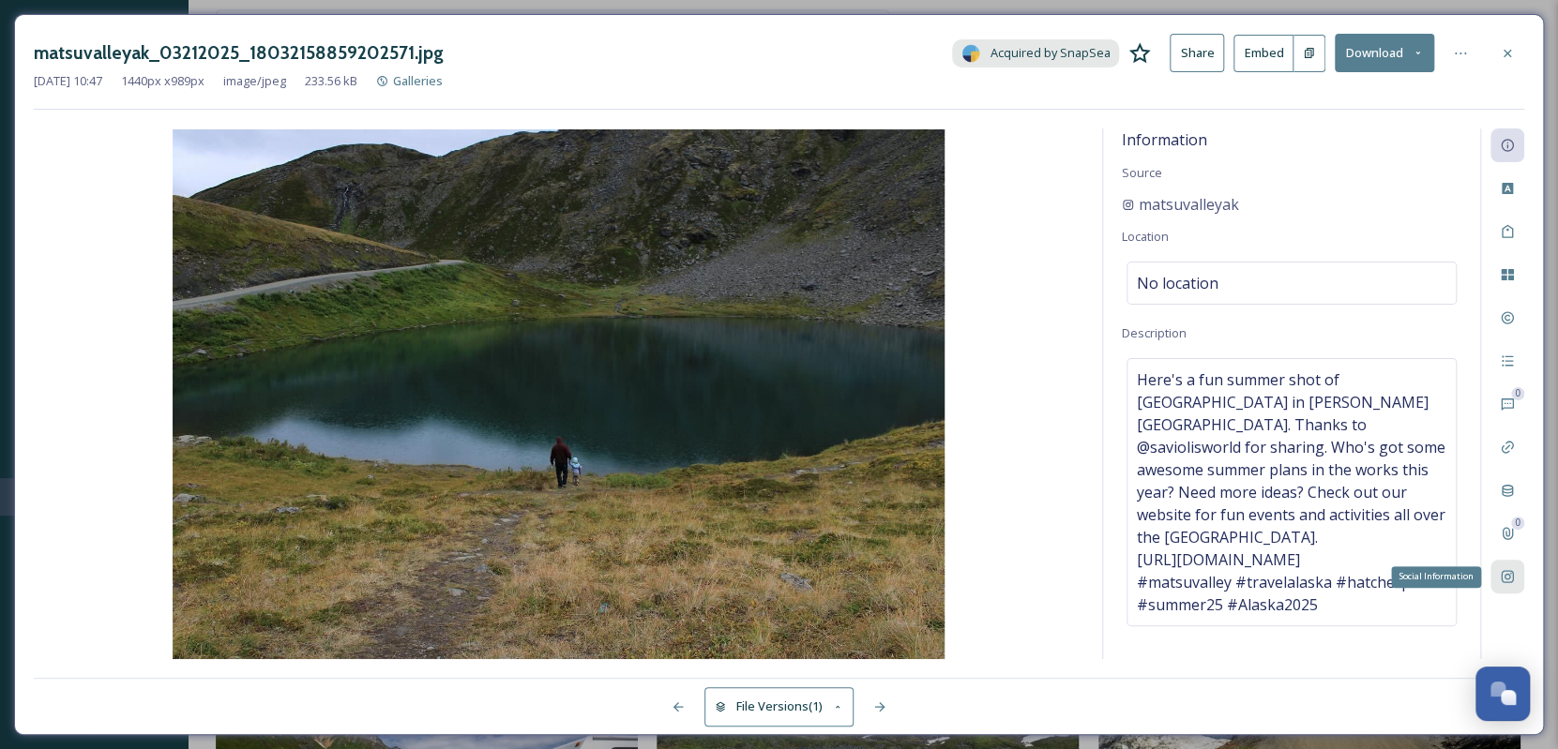
click at [1229, 580] on icon at bounding box center [1507, 576] width 15 height 15
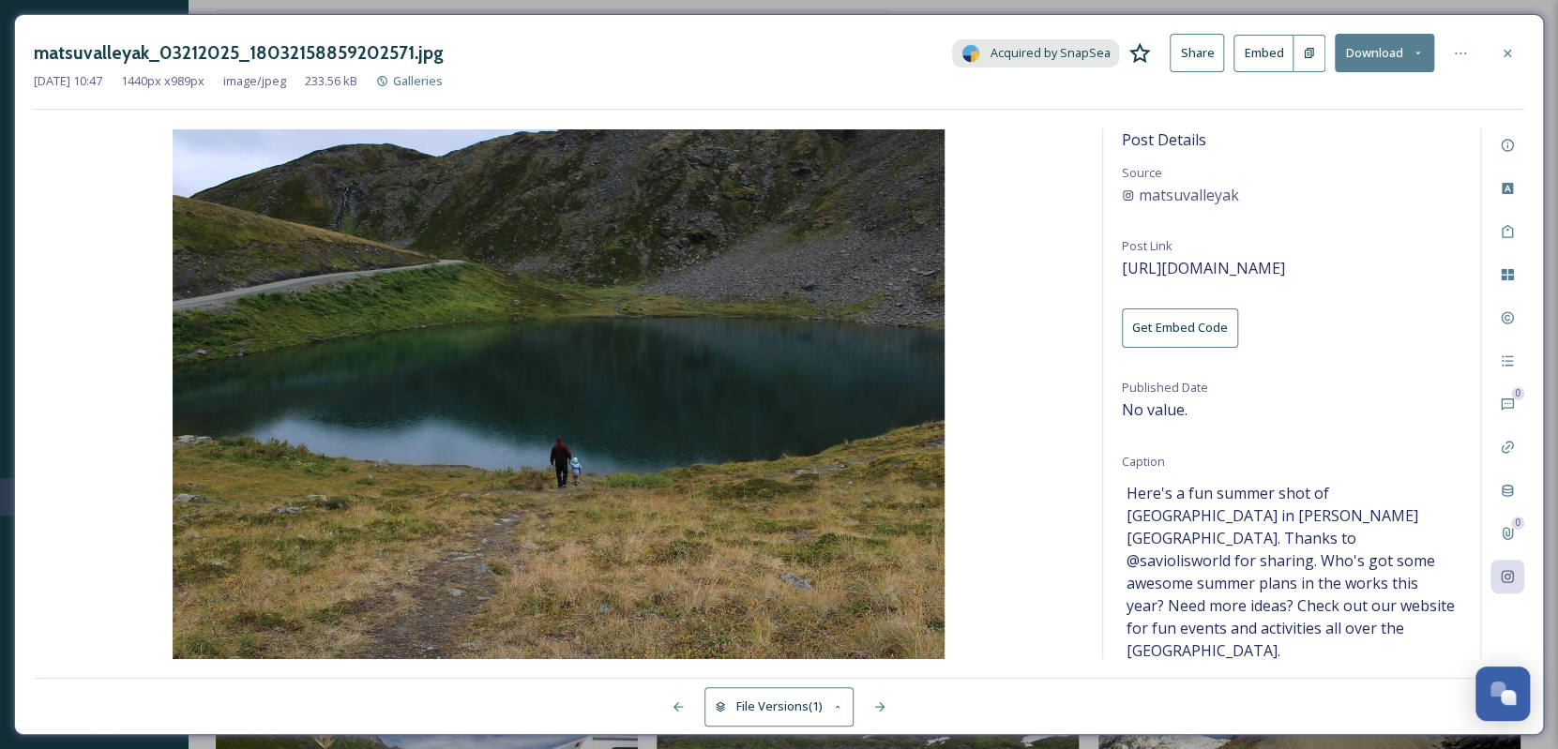
scroll to position [31, 0]
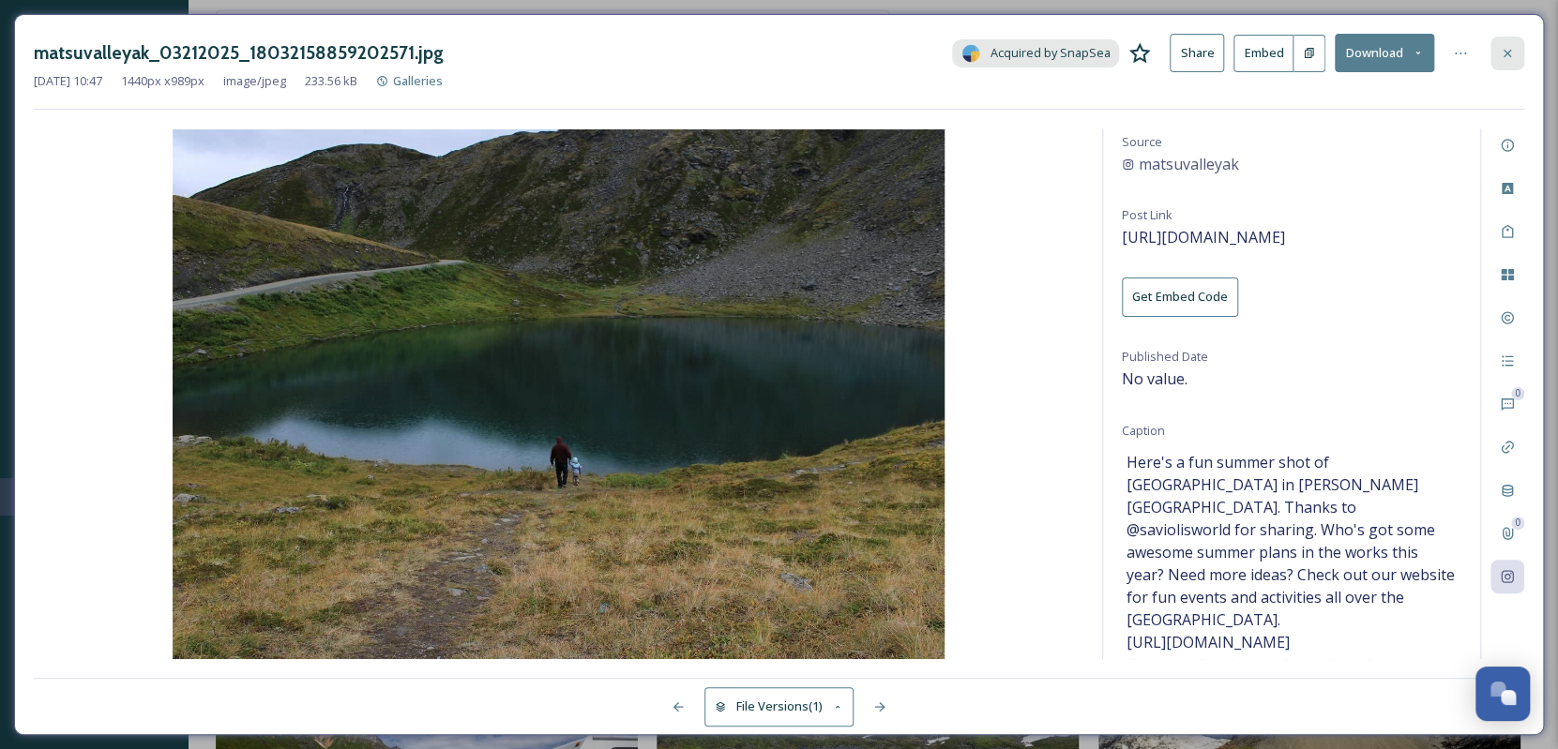
click at [1229, 45] on div at bounding box center [1507, 54] width 34 height 34
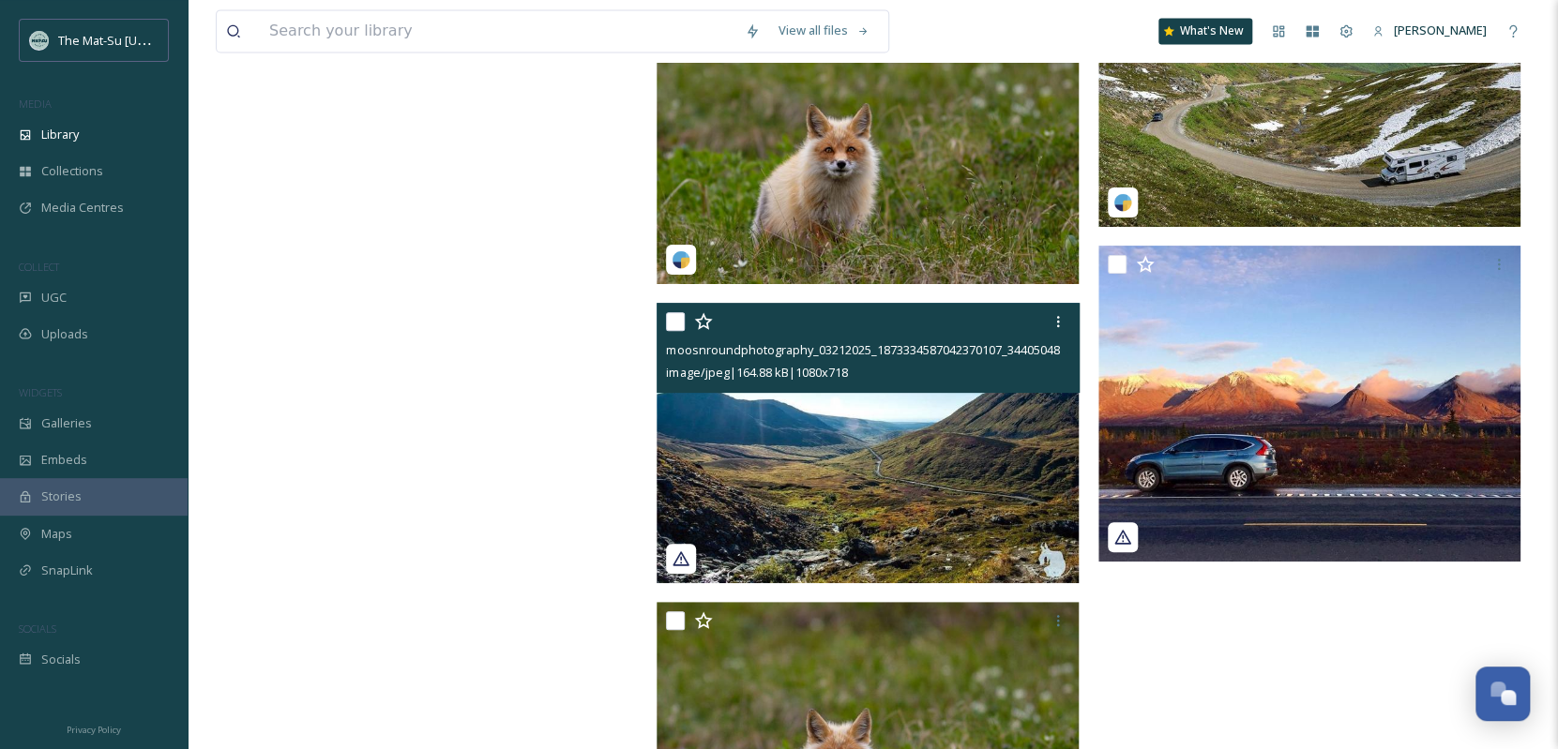
scroll to position [9316, 0]
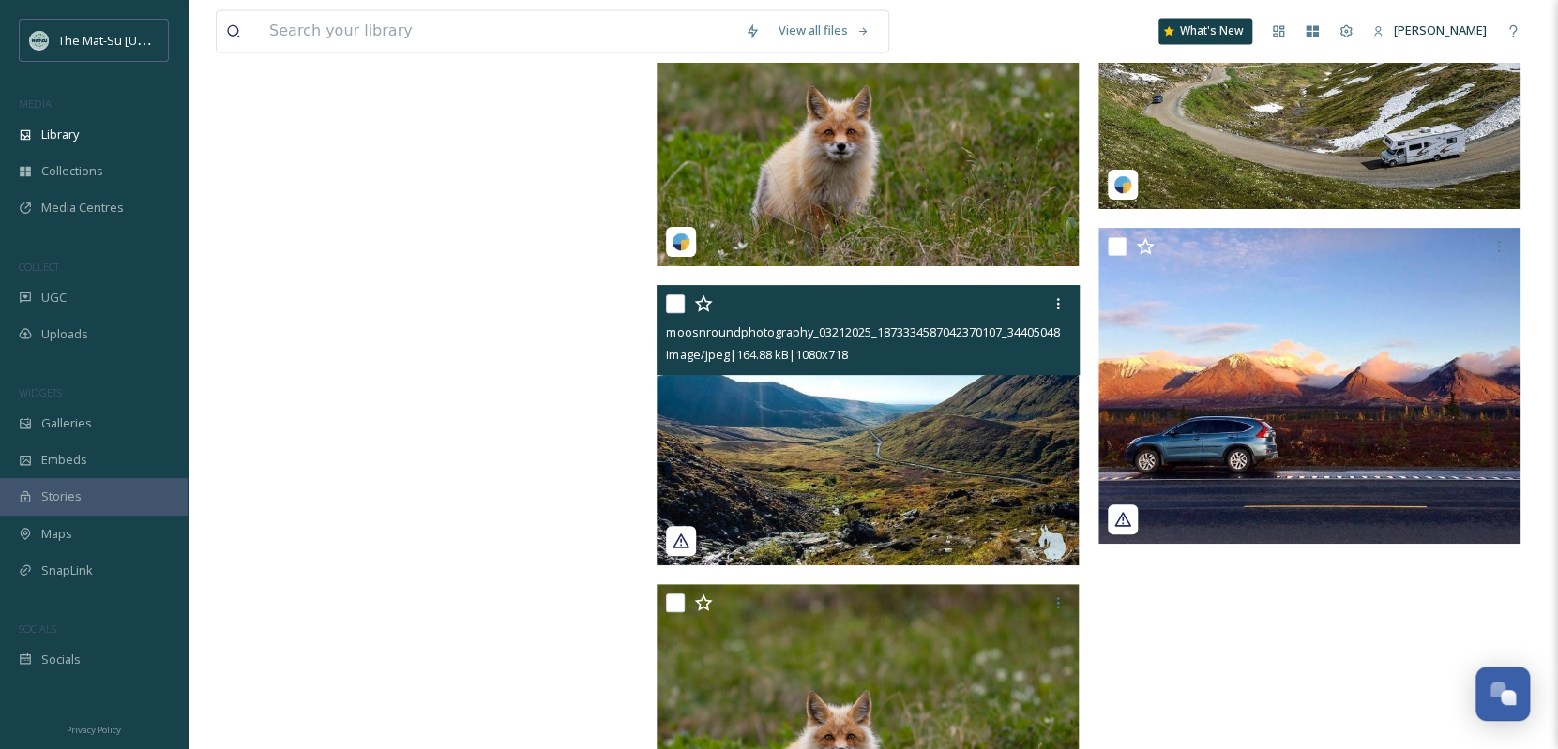
click at [896, 436] on img at bounding box center [868, 425] width 422 height 280
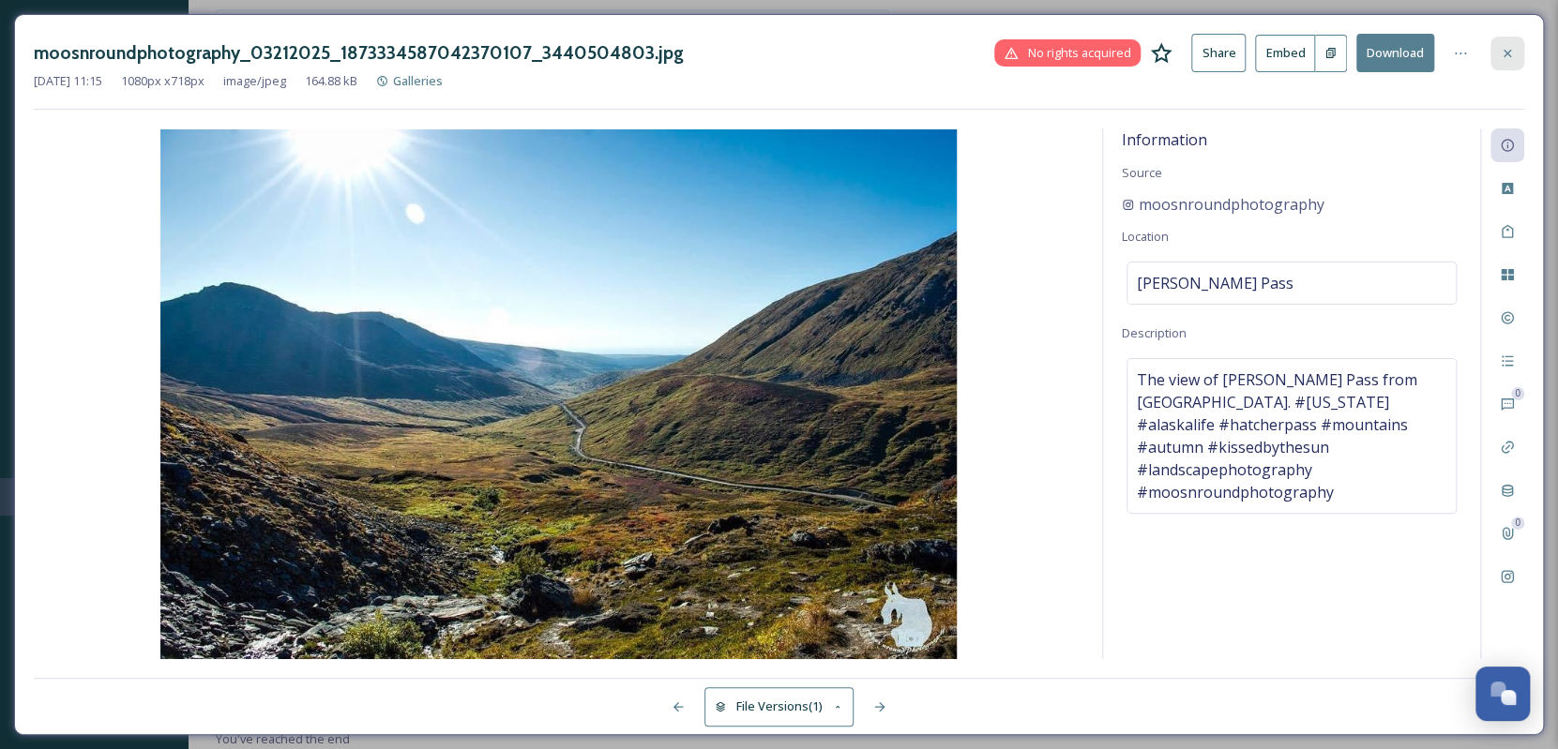
click at [1229, 44] on div at bounding box center [1507, 54] width 34 height 34
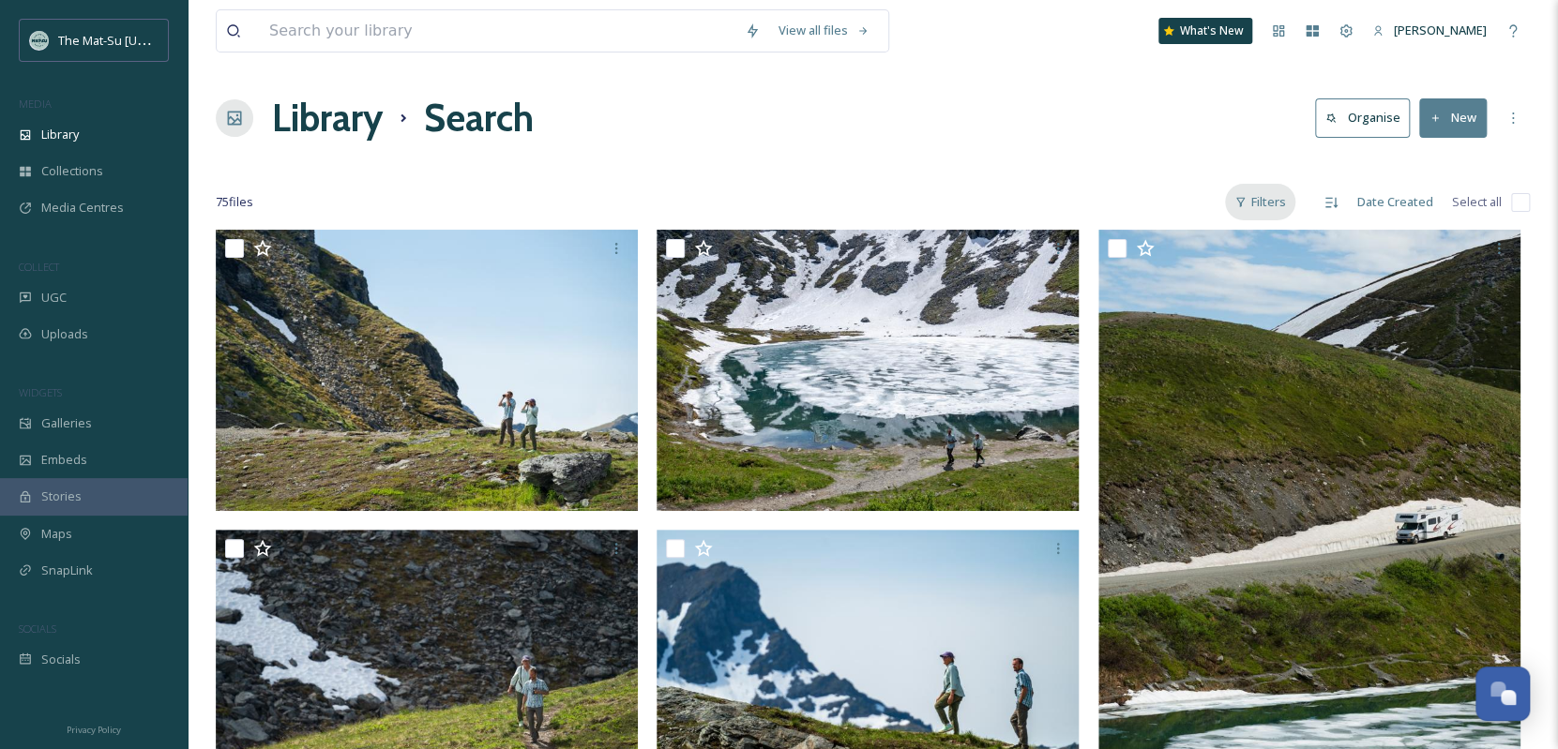
click at [1229, 196] on div "Filters" at bounding box center [1260, 202] width 70 height 37
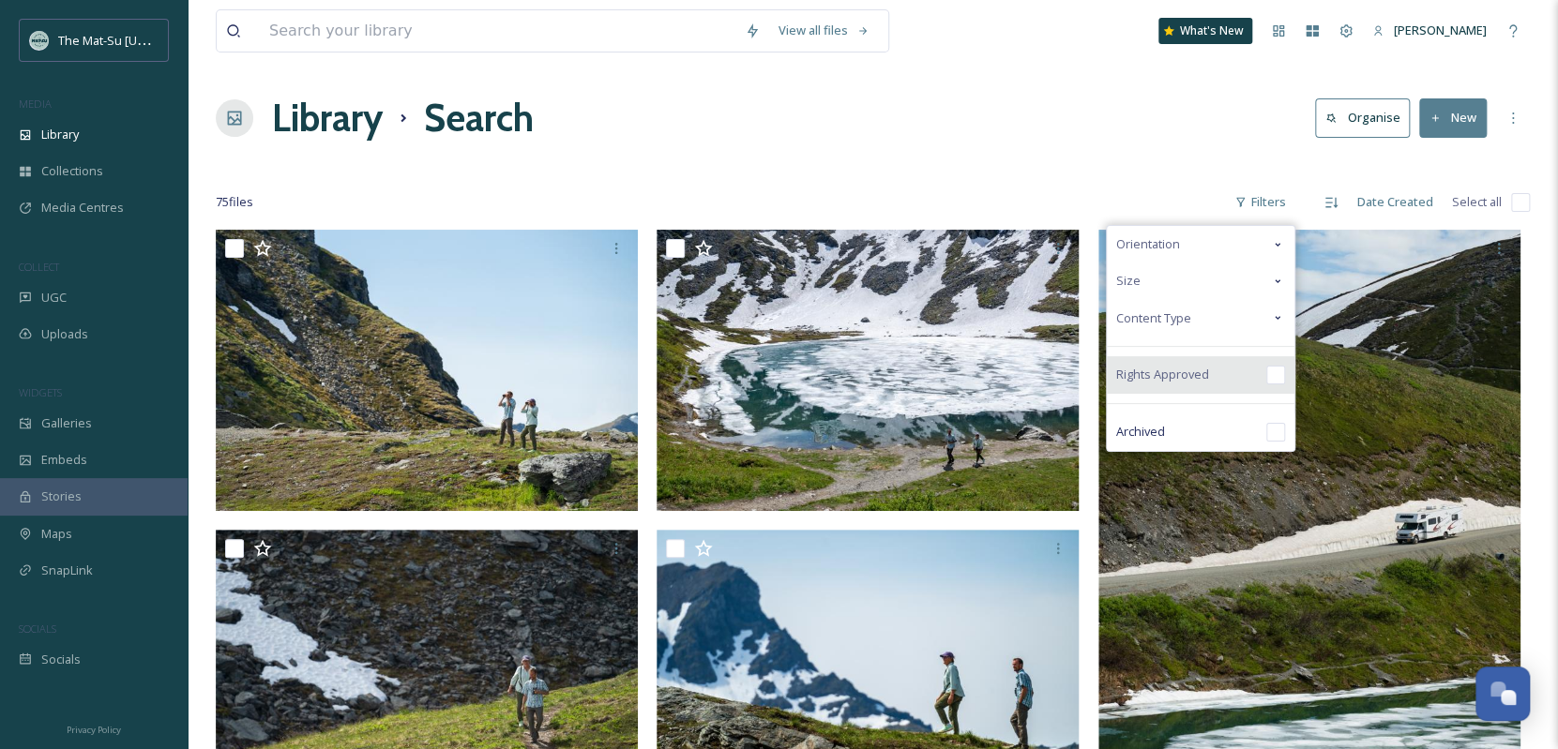
click at [1229, 368] on input "checkbox" at bounding box center [1275, 375] width 19 height 19
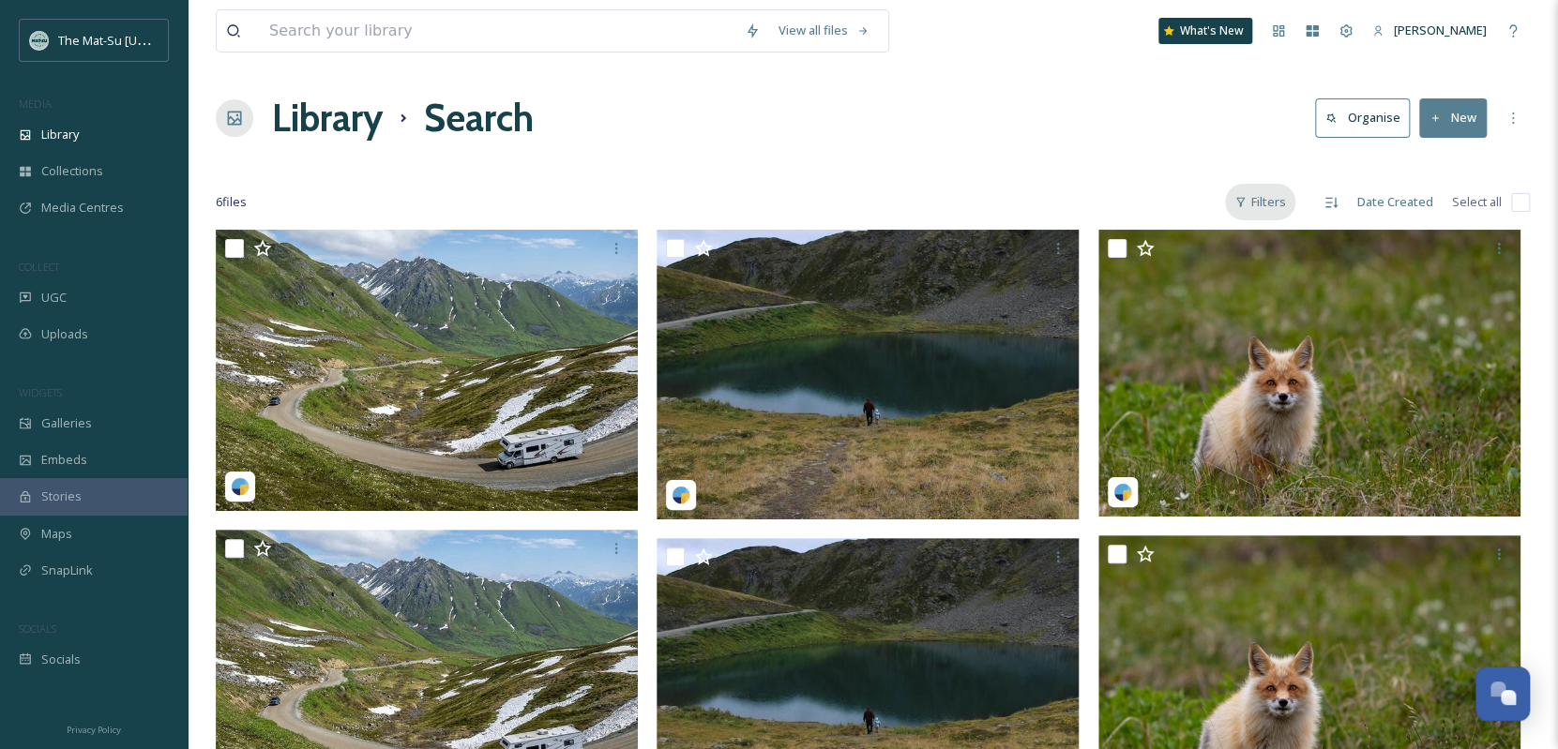
click at [1229, 201] on div "Filters" at bounding box center [1260, 202] width 70 height 37
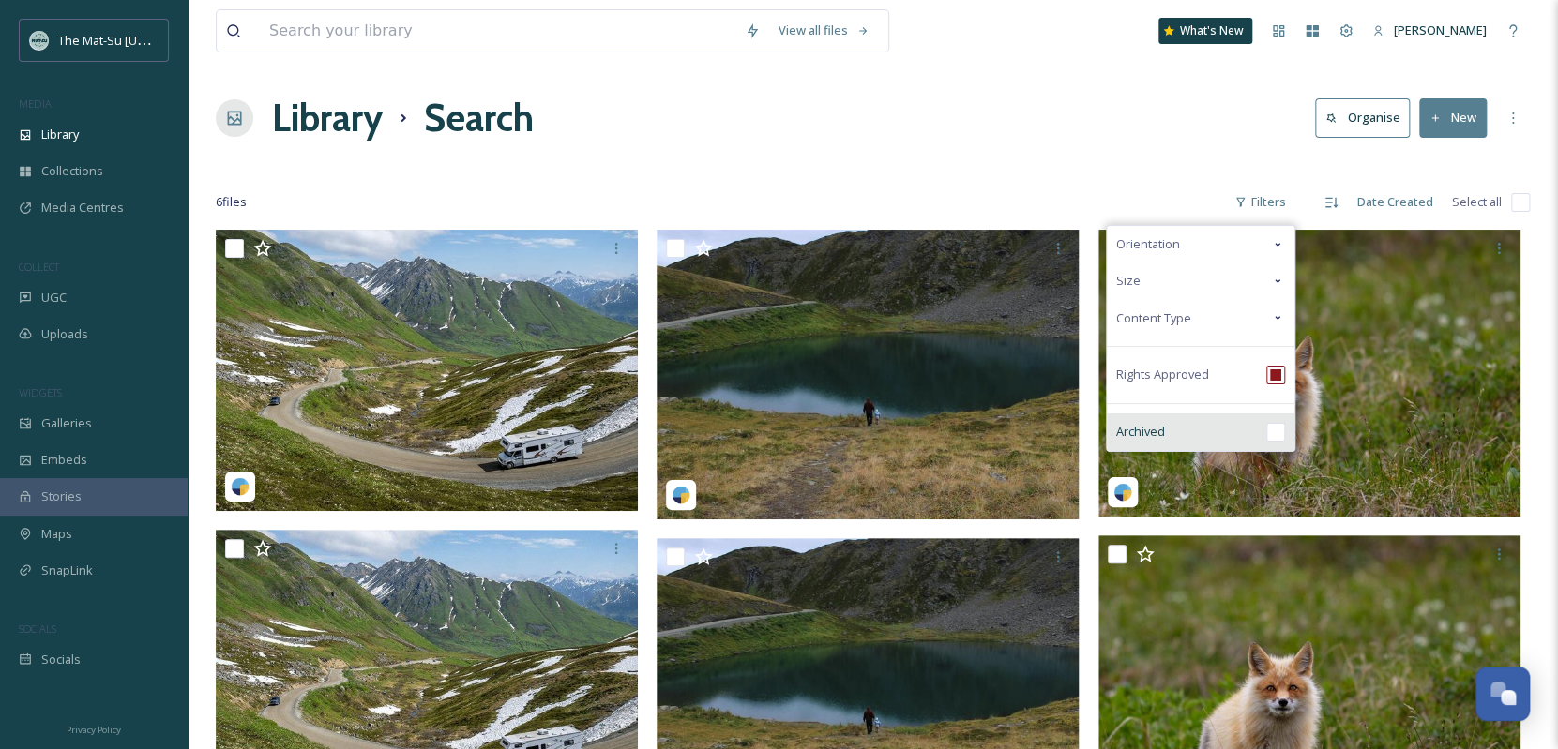
click at [1229, 432] on input "checkbox" at bounding box center [1275, 432] width 19 height 19
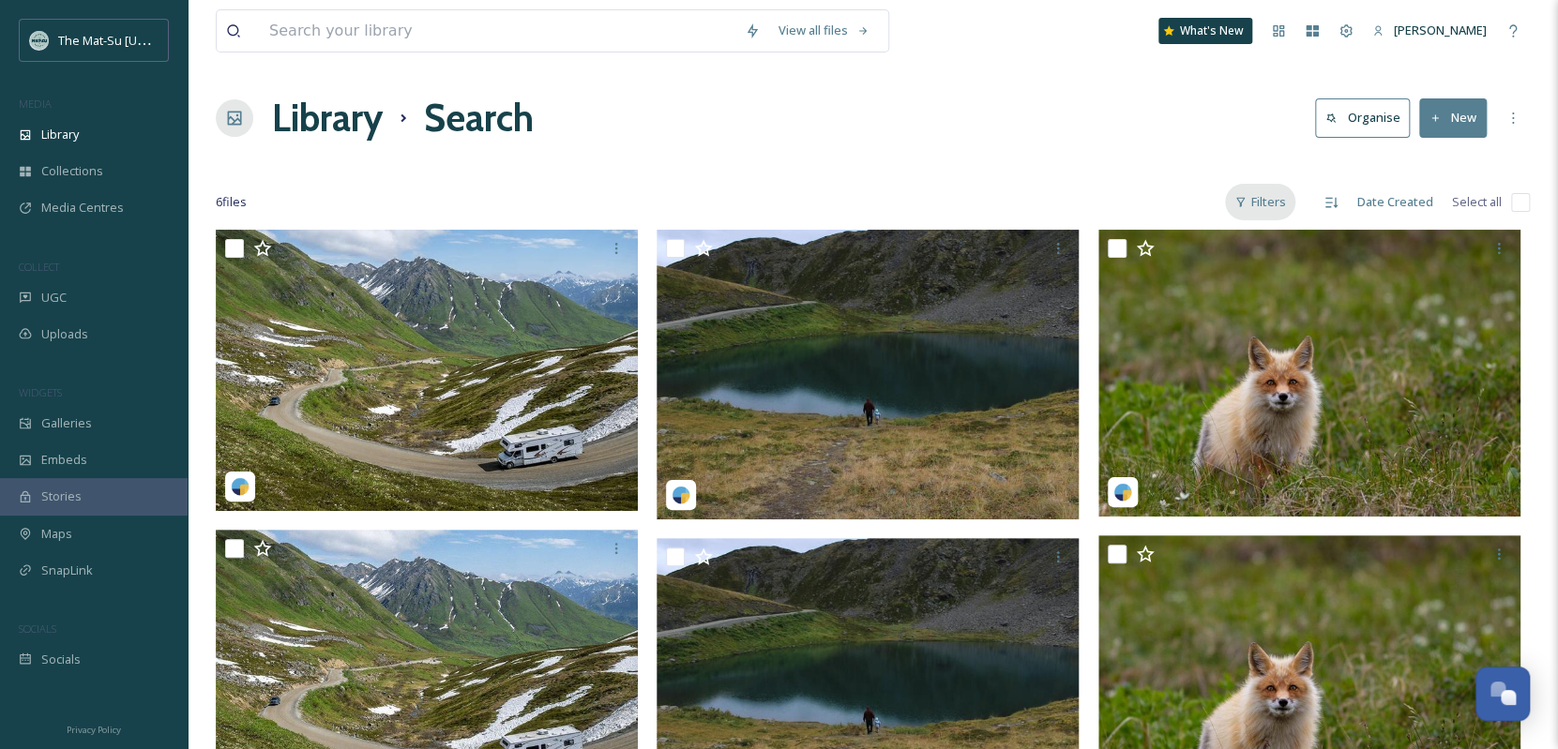
click at [1229, 205] on div "Filters" at bounding box center [1260, 202] width 70 height 37
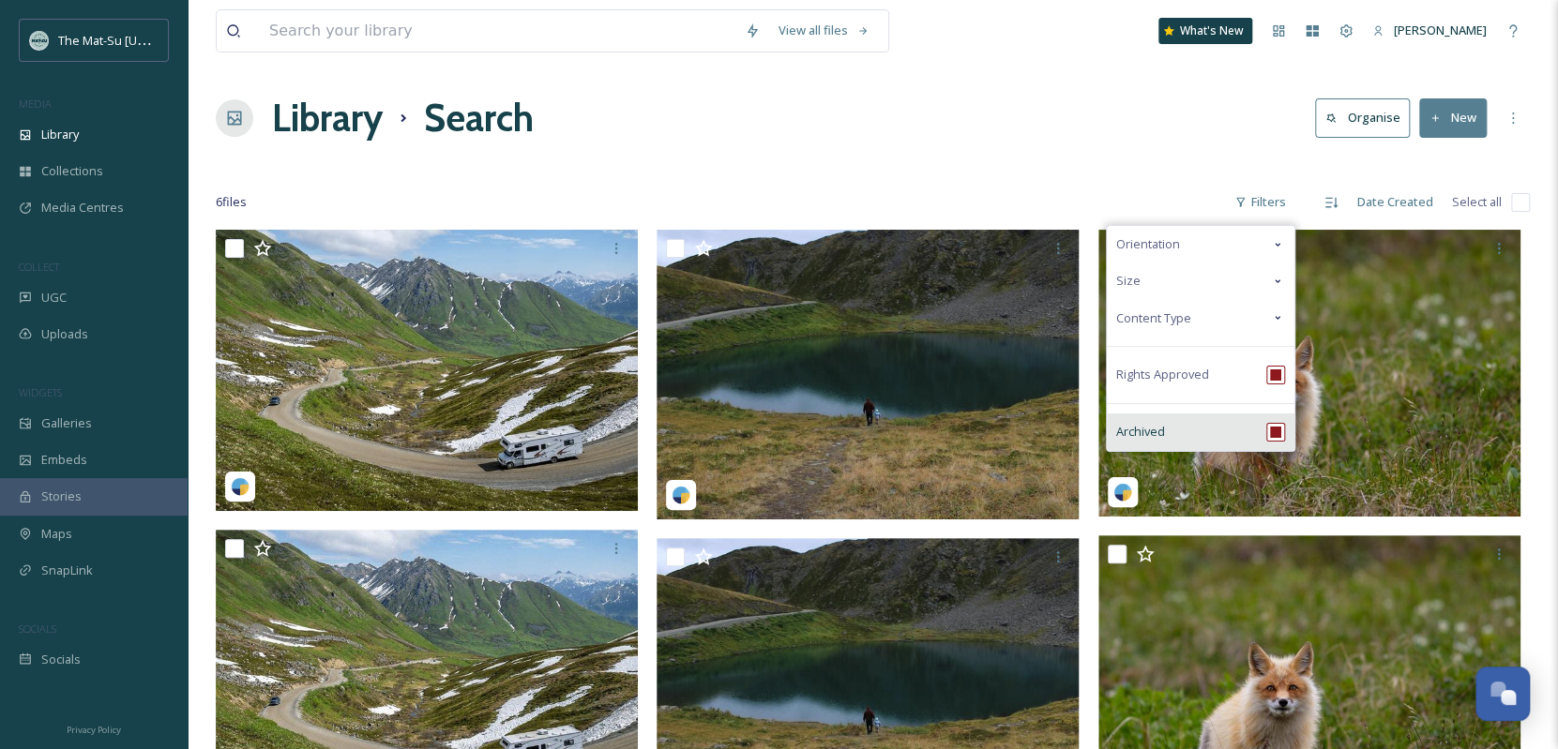
click at [1229, 434] on input "checkbox" at bounding box center [1275, 432] width 19 height 19
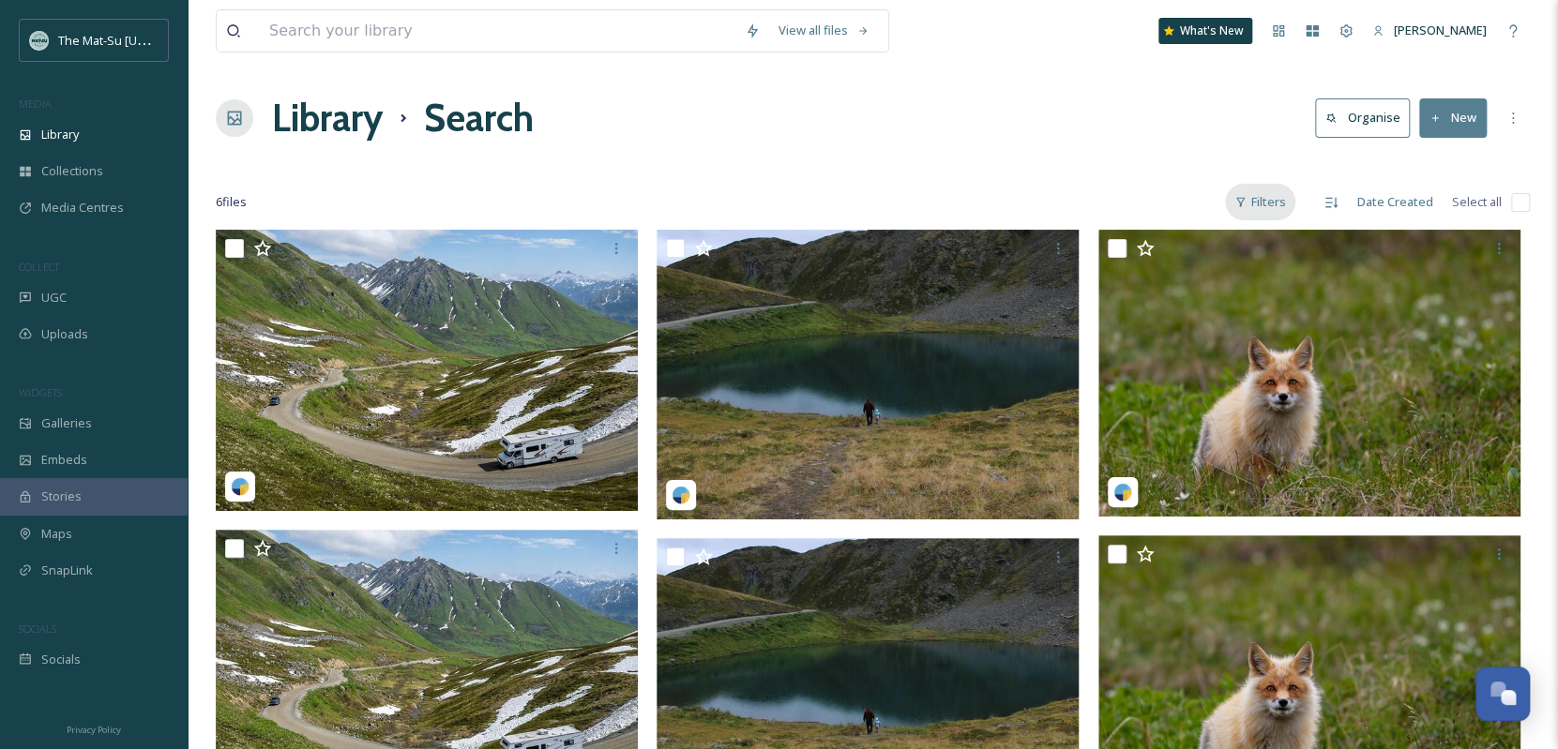
click at [1229, 200] on div "Filters" at bounding box center [1260, 202] width 70 height 37
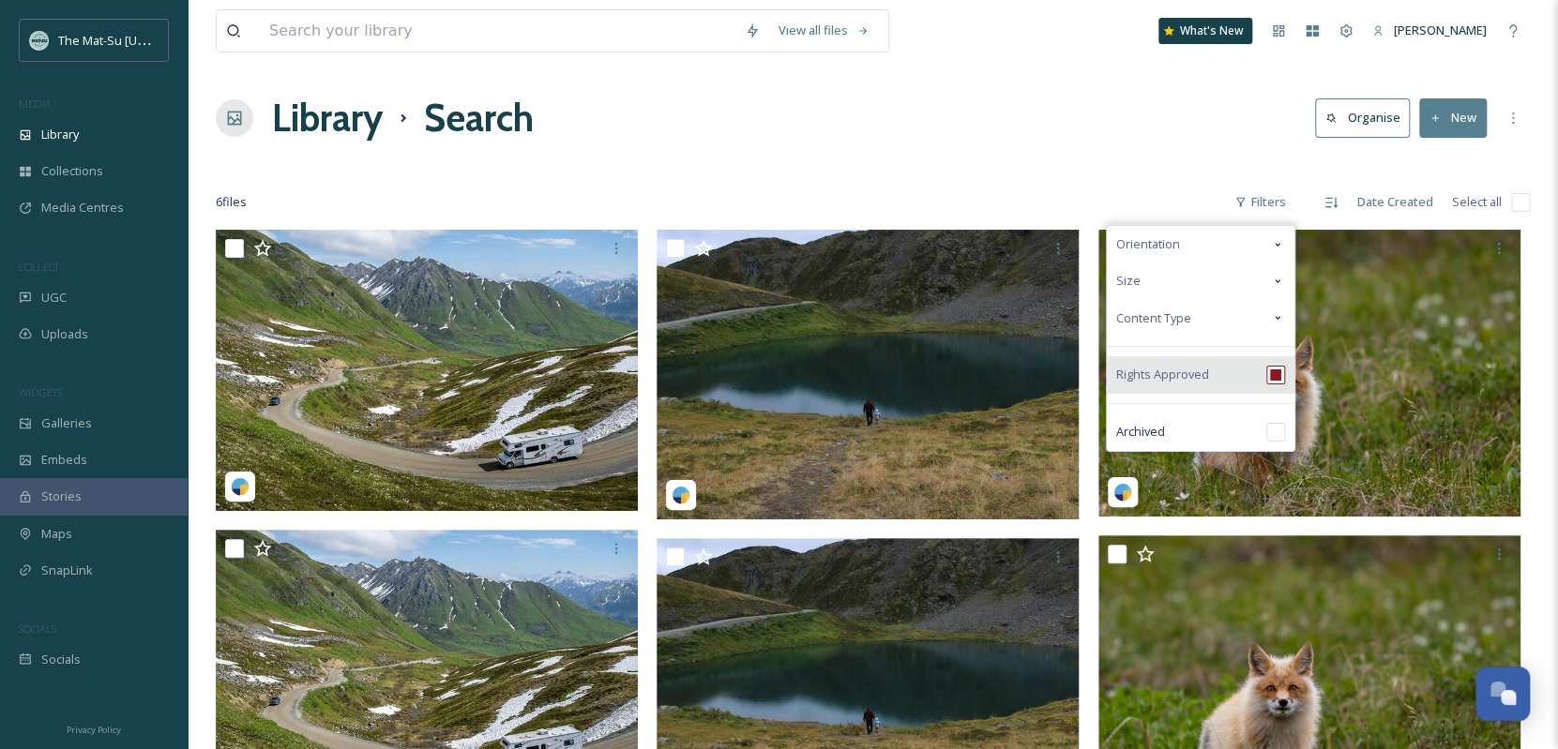
click at [1229, 367] on input "checkbox" at bounding box center [1275, 375] width 19 height 19
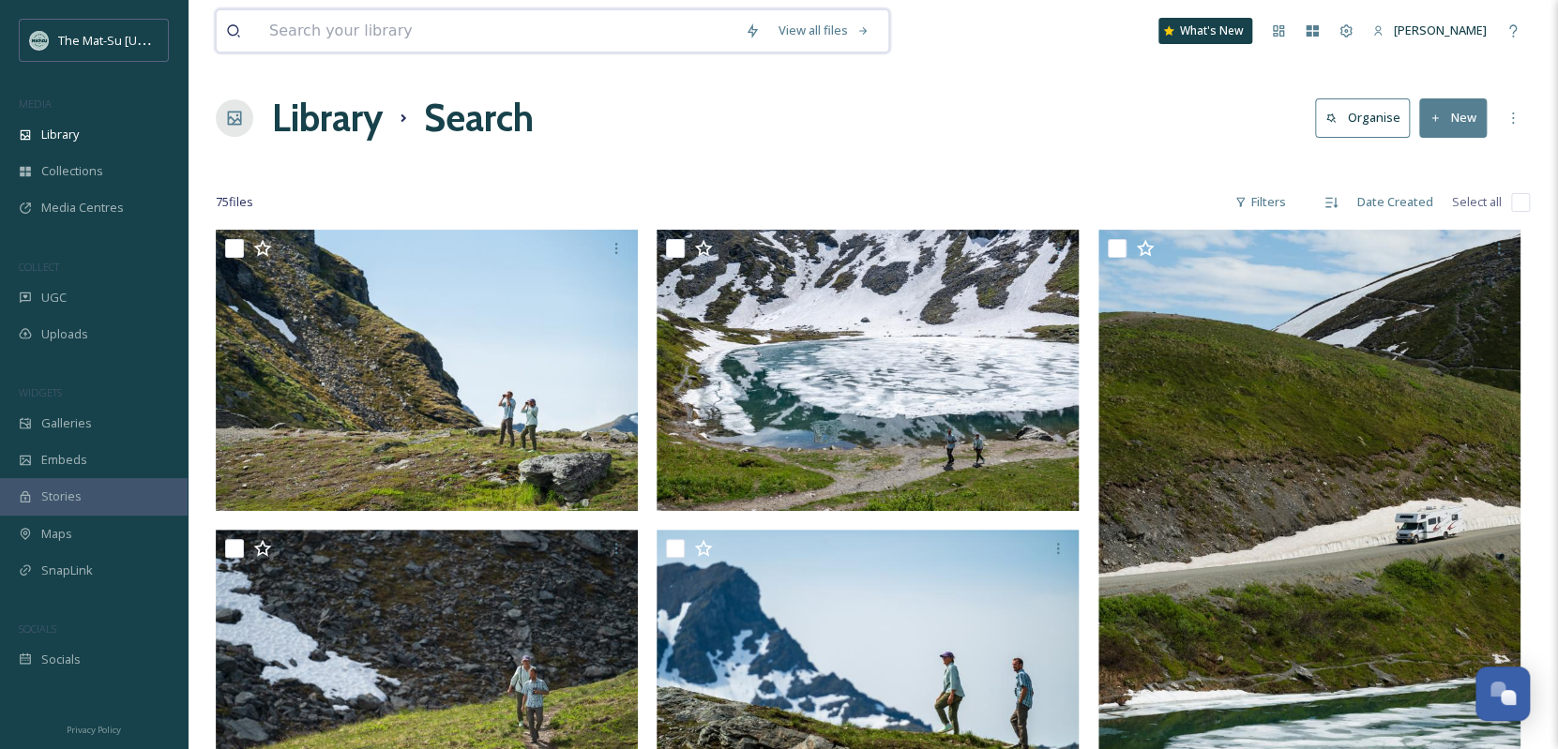
click at [524, 24] on input at bounding box center [498, 30] width 476 height 41
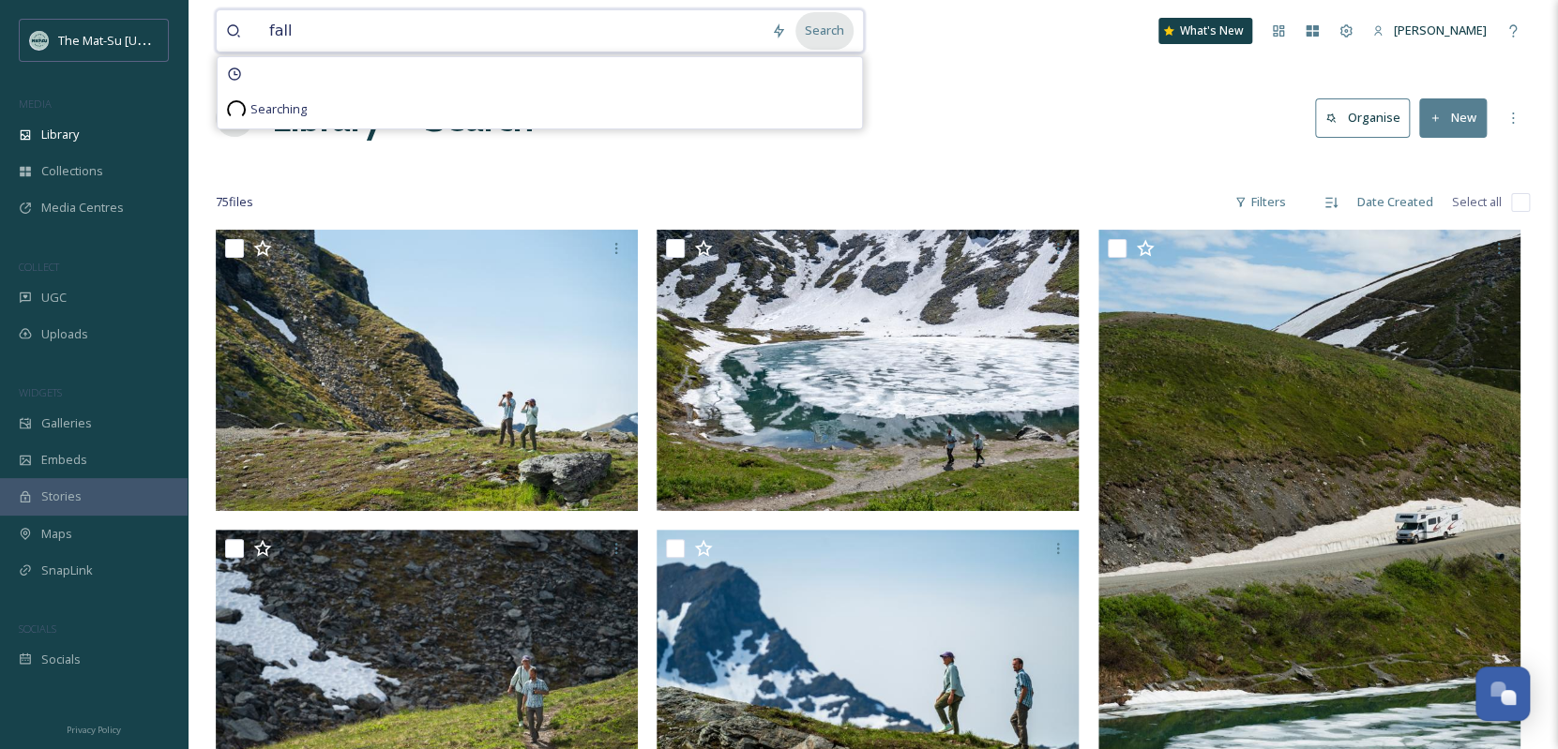
type input "fall"
click at [842, 34] on div "Search" at bounding box center [824, 30] width 58 height 37
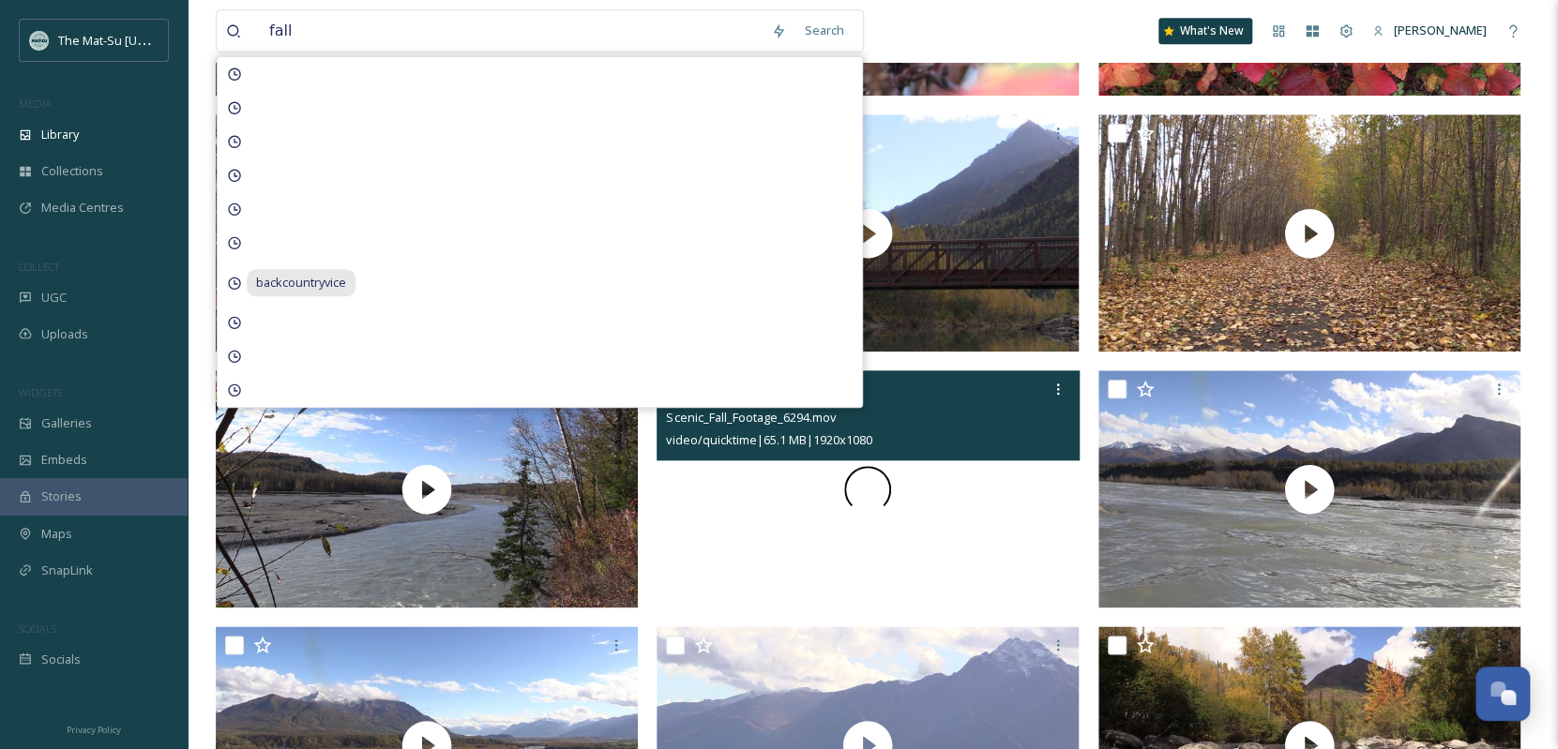
scroll to position [964, 0]
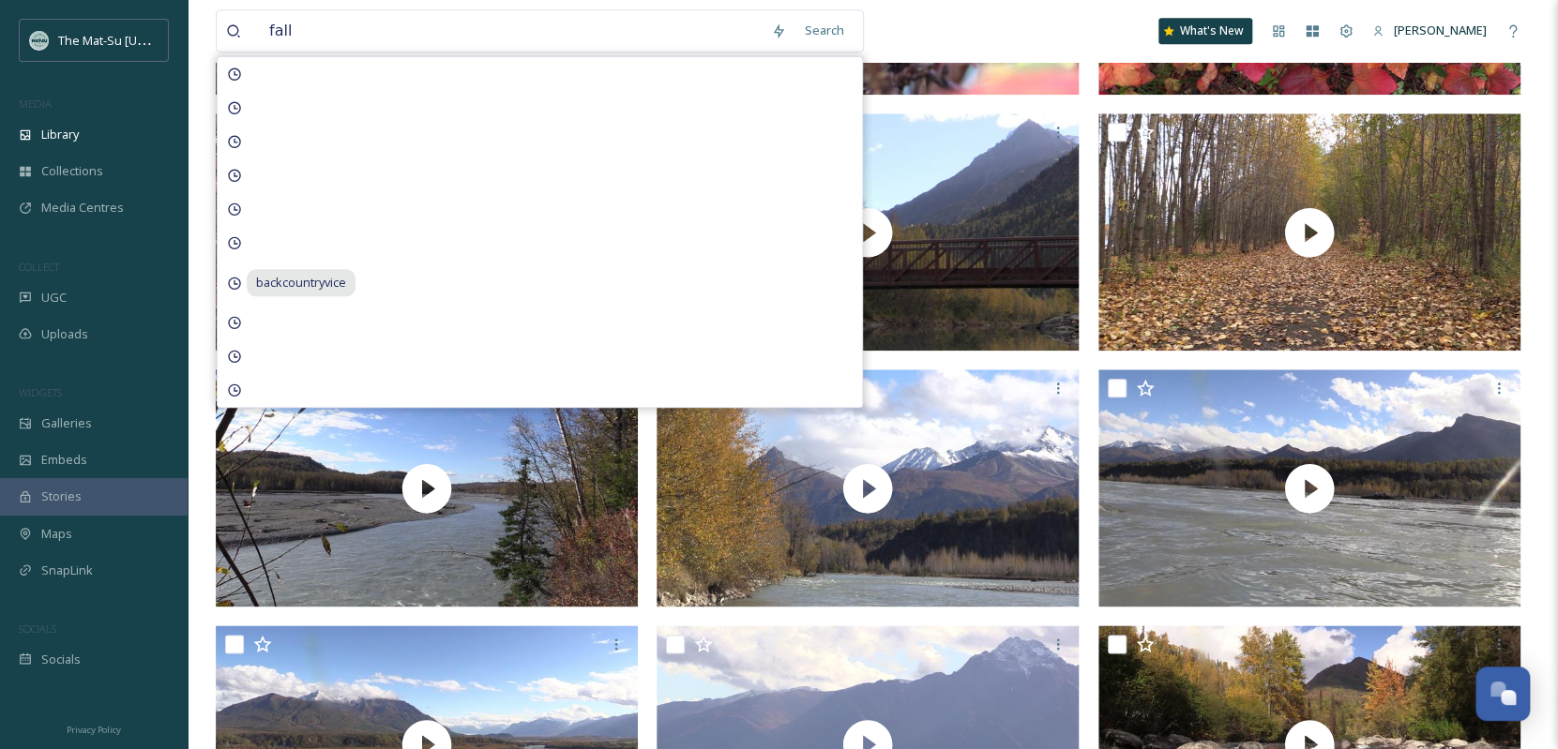
click at [908, 29] on div "fall Search backcountryvice What's New [PERSON_NAME]" at bounding box center [873, 31] width 1314 height 62
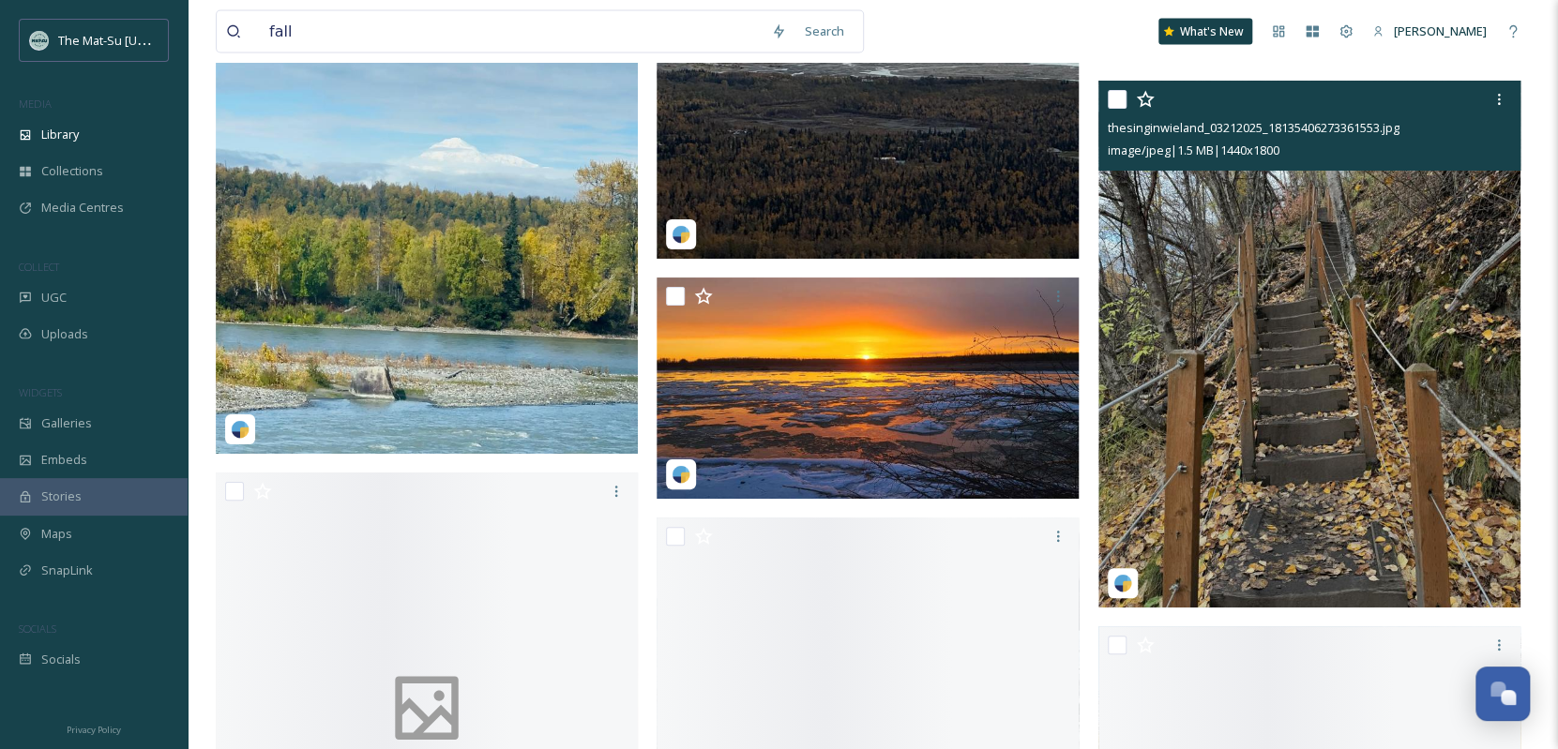
scroll to position [5841, 0]
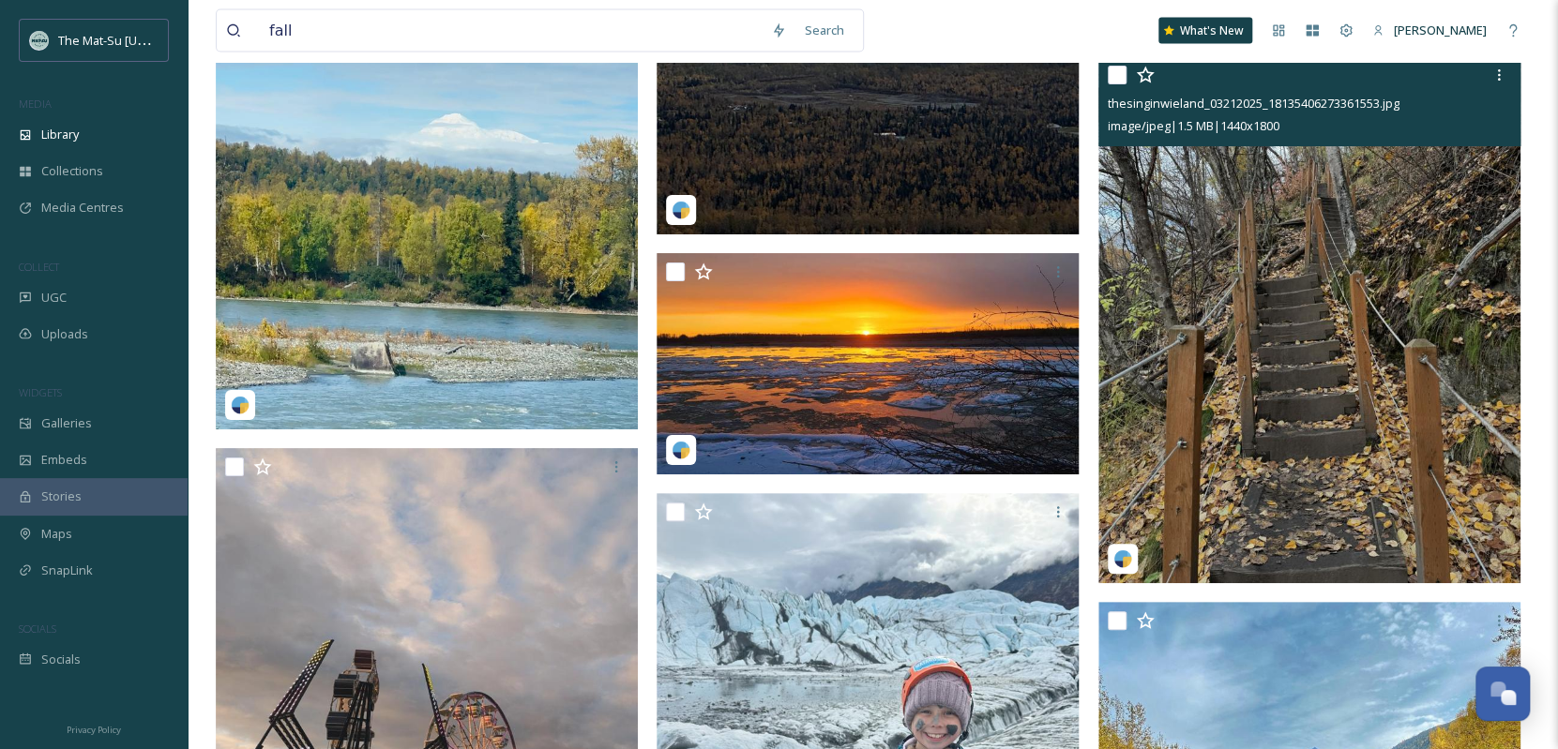
click at [1229, 299] on img at bounding box center [1309, 320] width 422 height 528
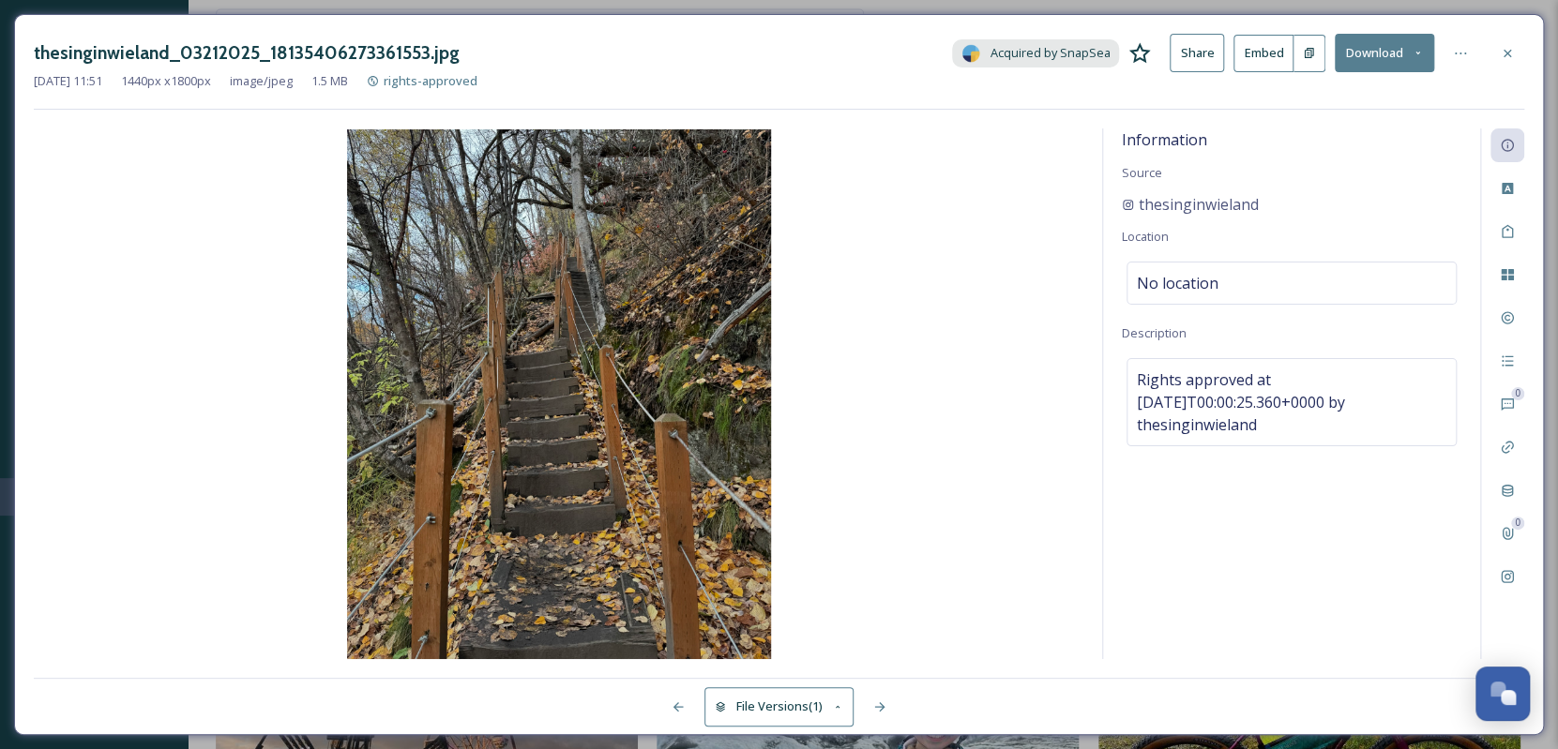
click at [1229, 52] on button "Download" at bounding box center [1384, 53] width 99 height 38
click at [1229, 131] on span "Download Medium (864 x 1080)" at bounding box center [1334, 133] width 174 height 18
drag, startPoint x: 1280, startPoint y: 205, endPoint x: 1141, endPoint y: 208, distance: 139.8
click at [1141, 208] on div "thesinginwieland" at bounding box center [1292, 204] width 340 height 23
copy span "thesinginwieland"
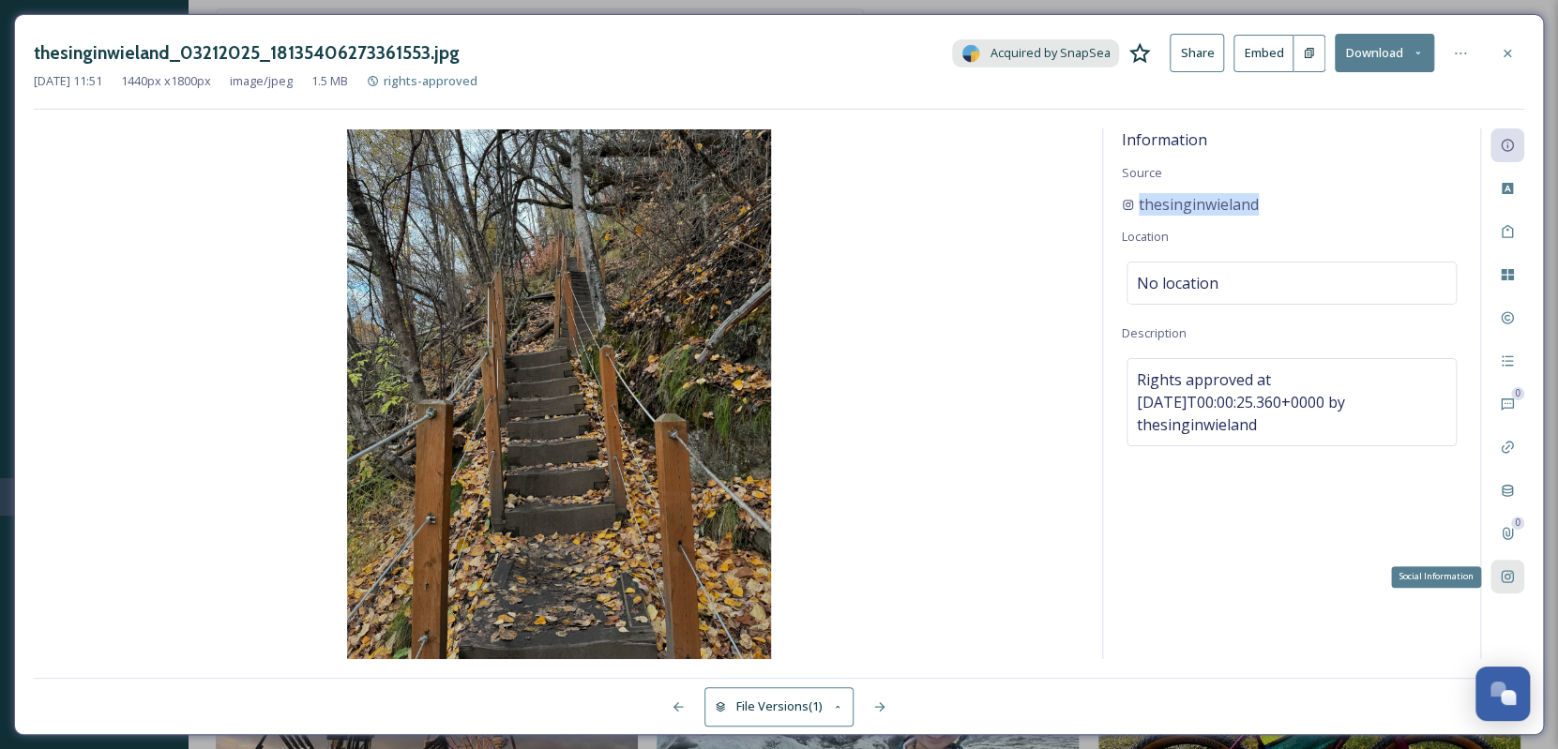
click at [1229, 578] on icon at bounding box center [1507, 576] width 15 height 15
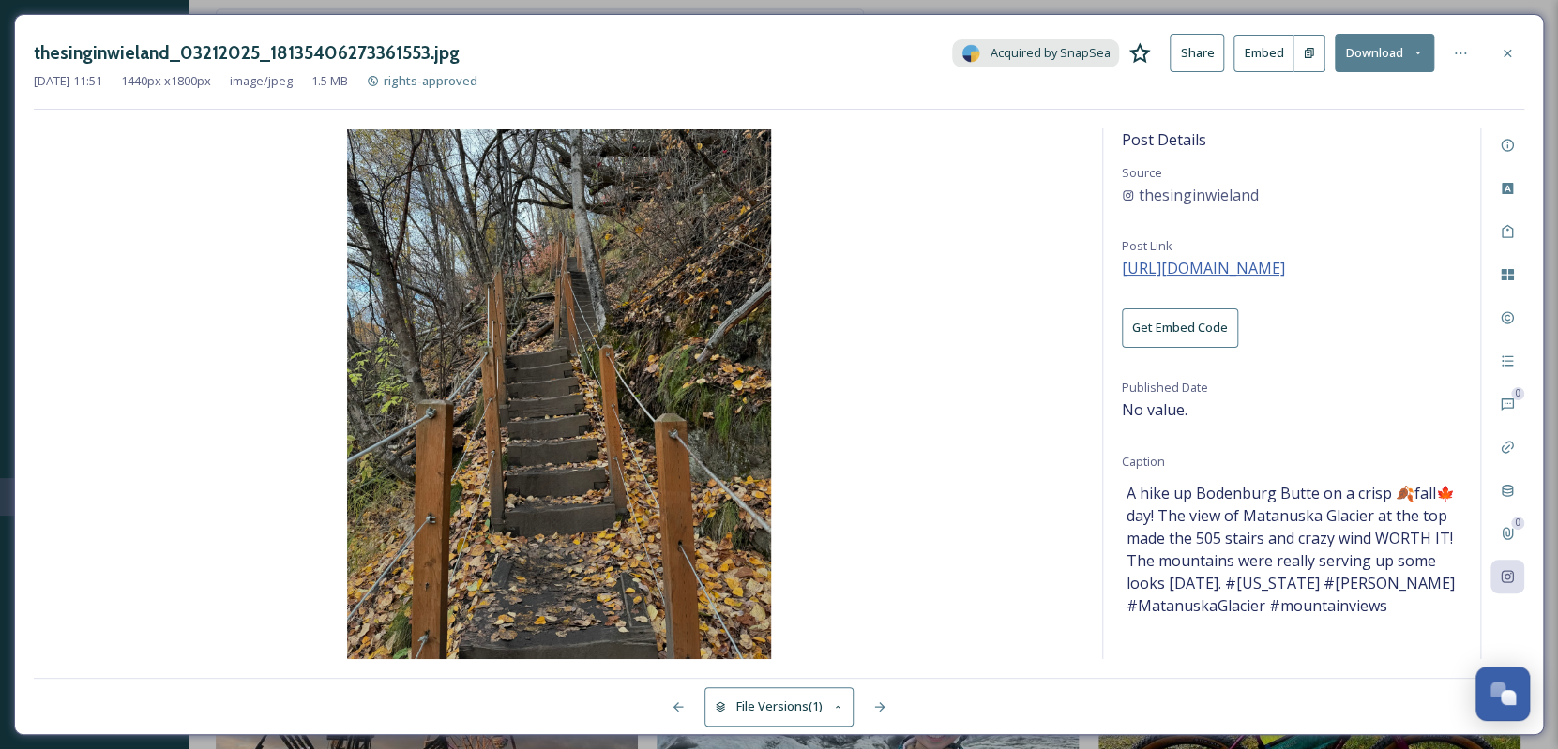
click at [1221, 263] on span "[URL][DOMAIN_NAME]" at bounding box center [1203, 268] width 163 height 21
